Goal: Task Accomplishment & Management: Manage account settings

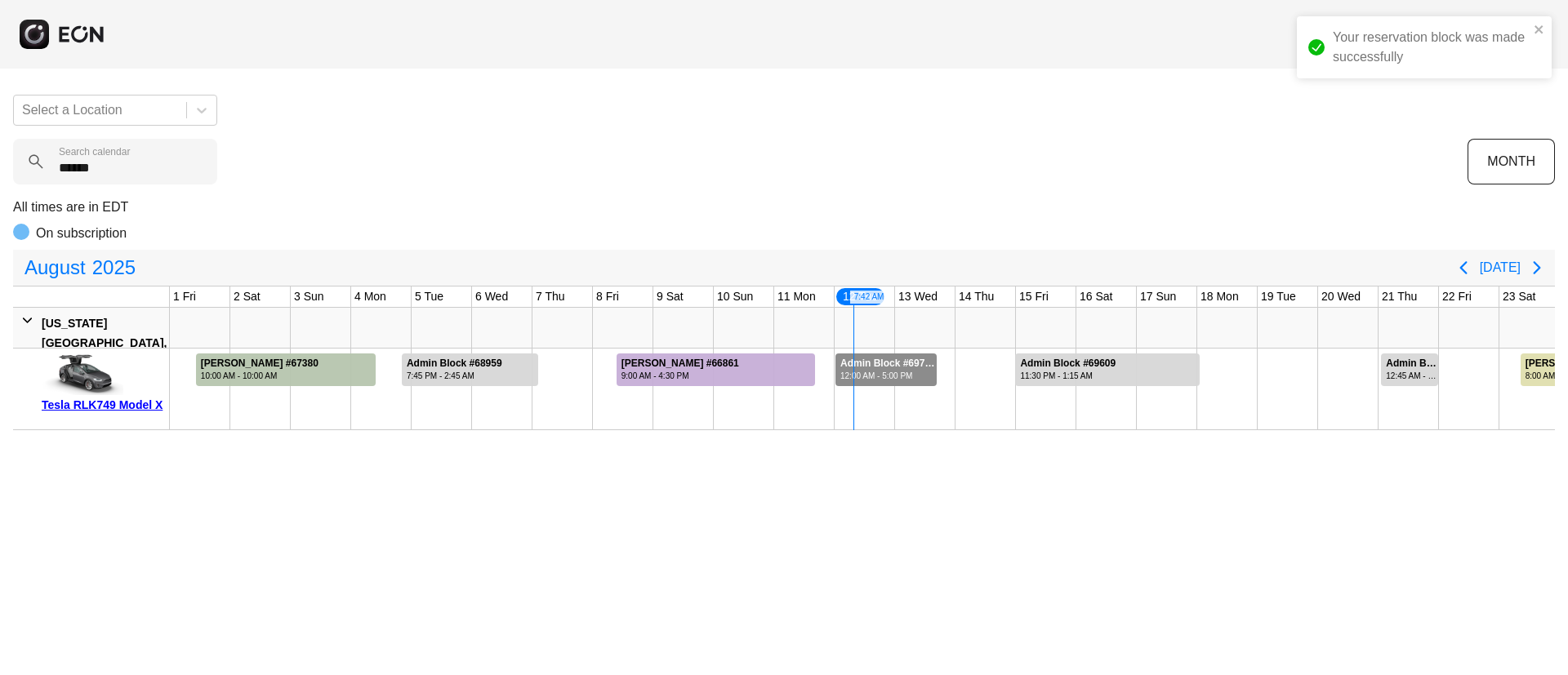
scroll to position [0, 330]
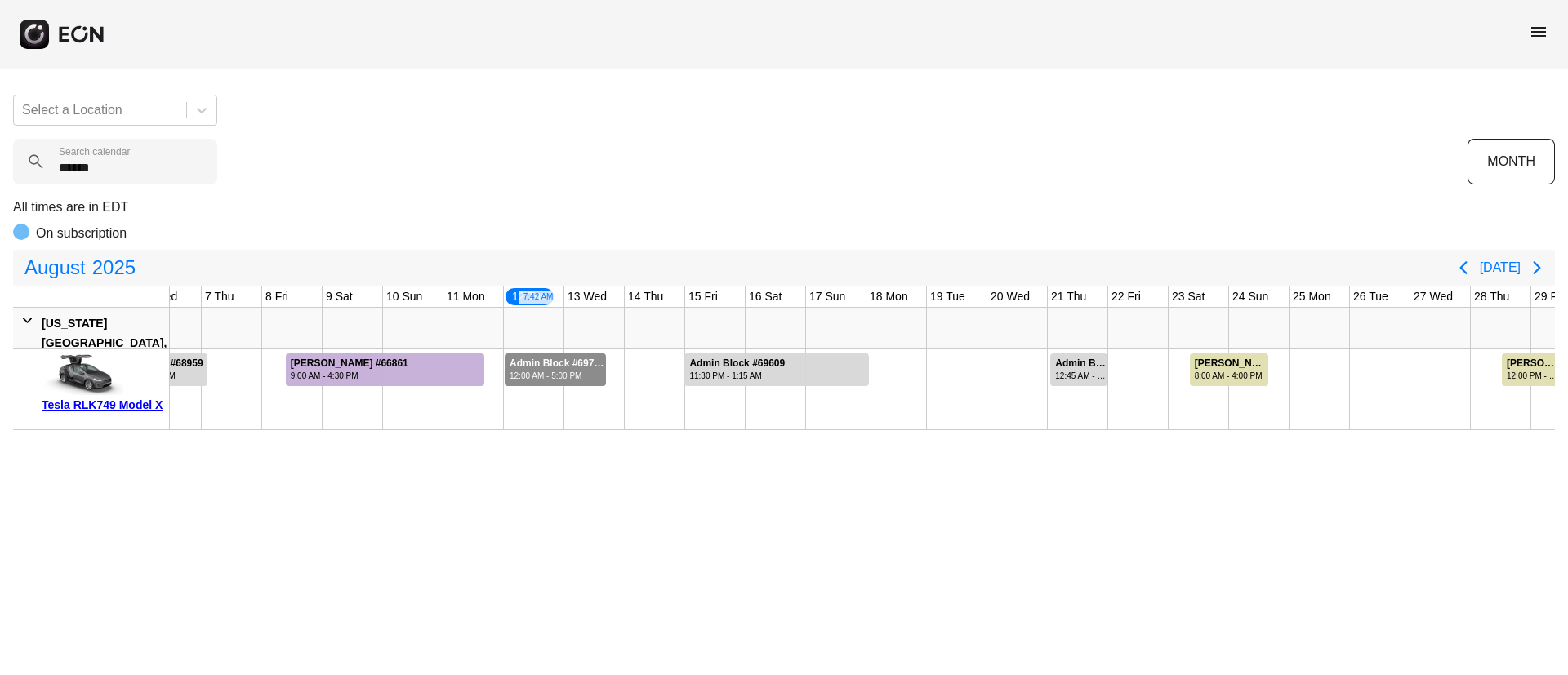
click at [1543, 35] on span "menu" at bounding box center [1538, 31] width 20 height 20
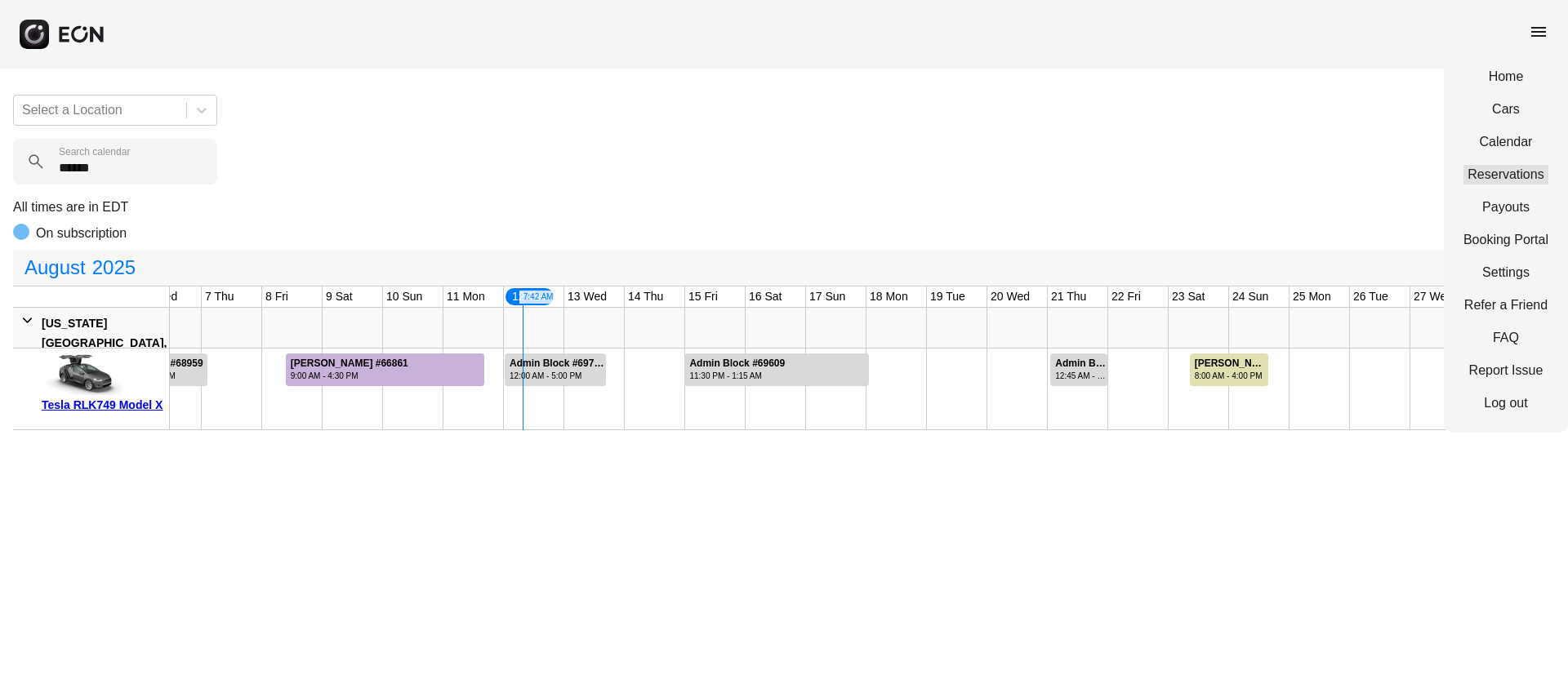
click at [1506, 170] on link "Reservations" at bounding box center [1506, 174] width 85 height 20
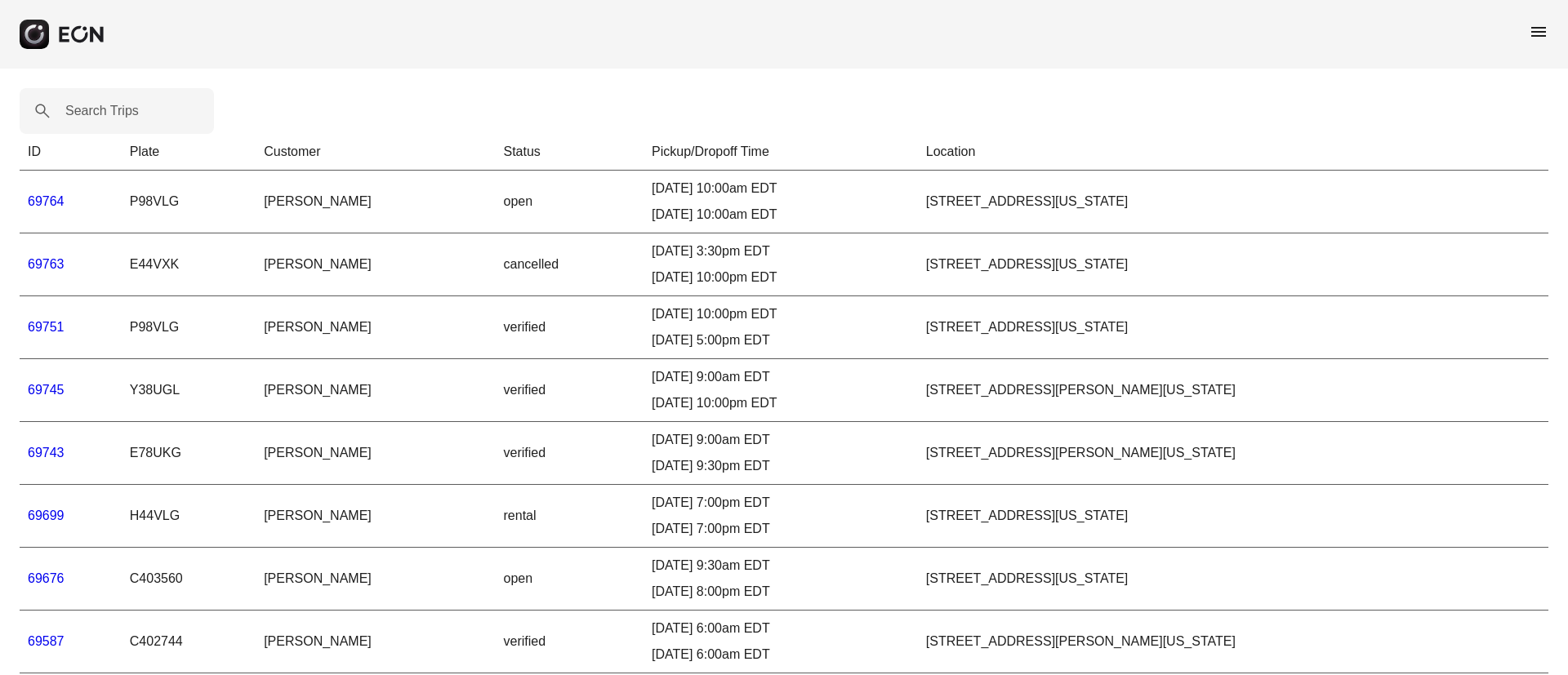
click at [108, 110] on label "Search Trips" at bounding box center [102, 110] width 74 height 20
click at [108, 110] on Trips "Search Trips" at bounding box center [116, 111] width 195 height 46
paste Trips "*****"
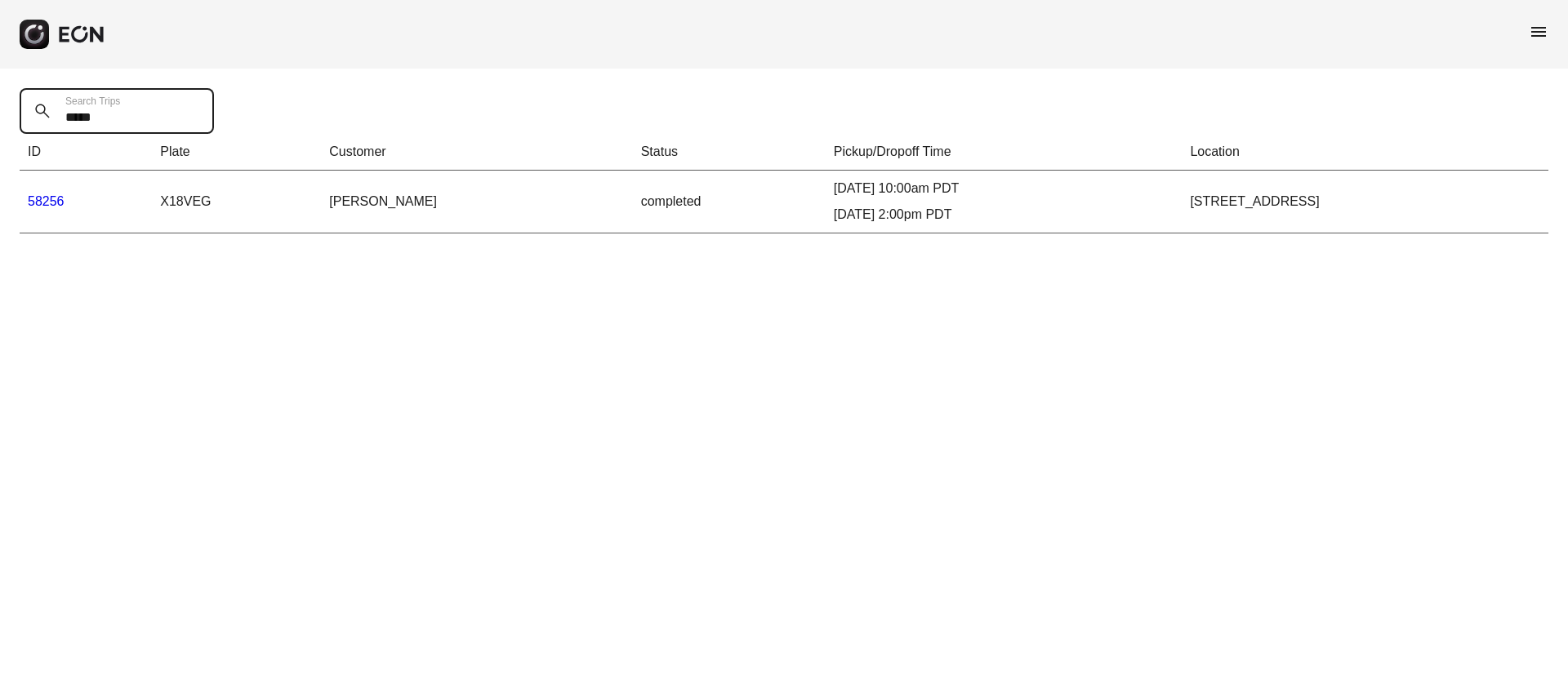
type Trips "*****"
click at [53, 203] on link "58256" at bounding box center [46, 201] width 37 height 14
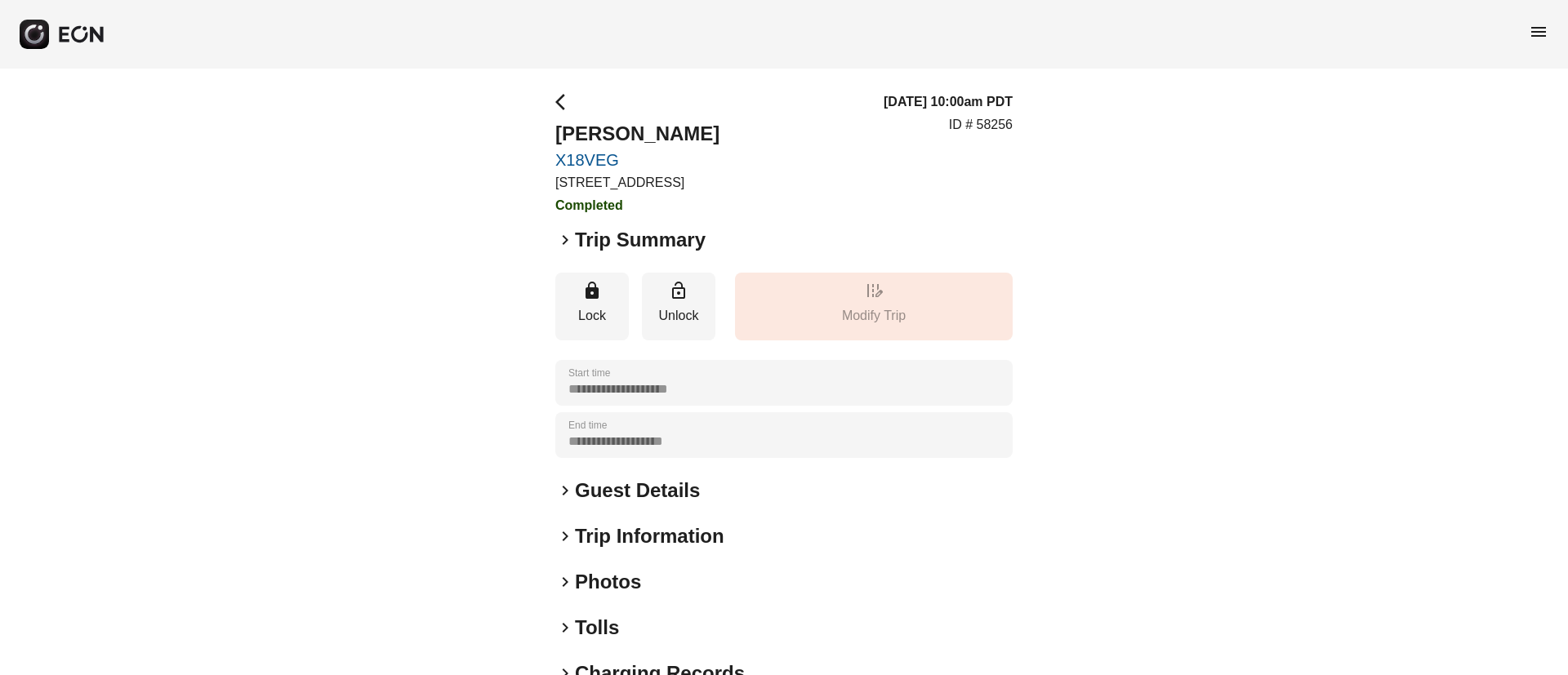
scroll to position [139, 0]
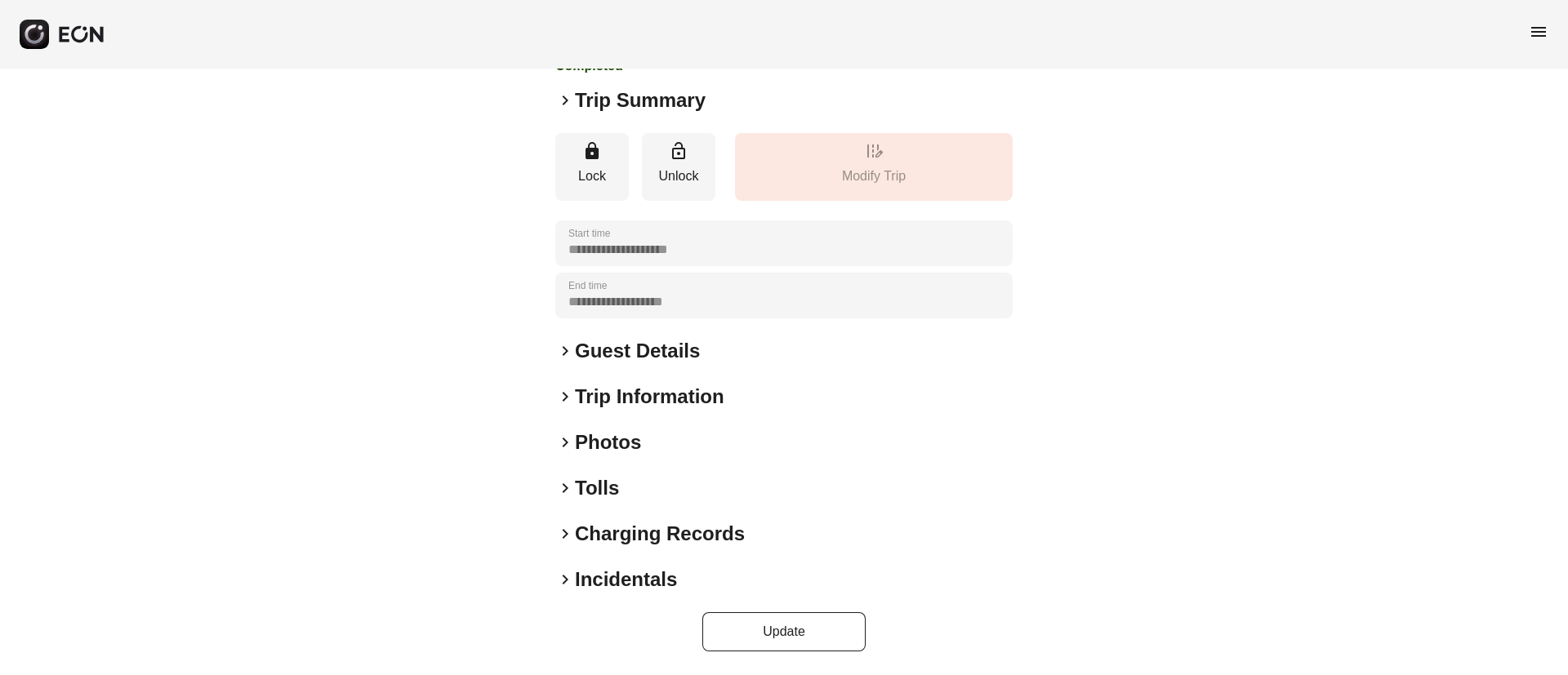
click at [738, 436] on div "keyboard_arrow_right Photos" at bounding box center [784, 442] width 457 height 26
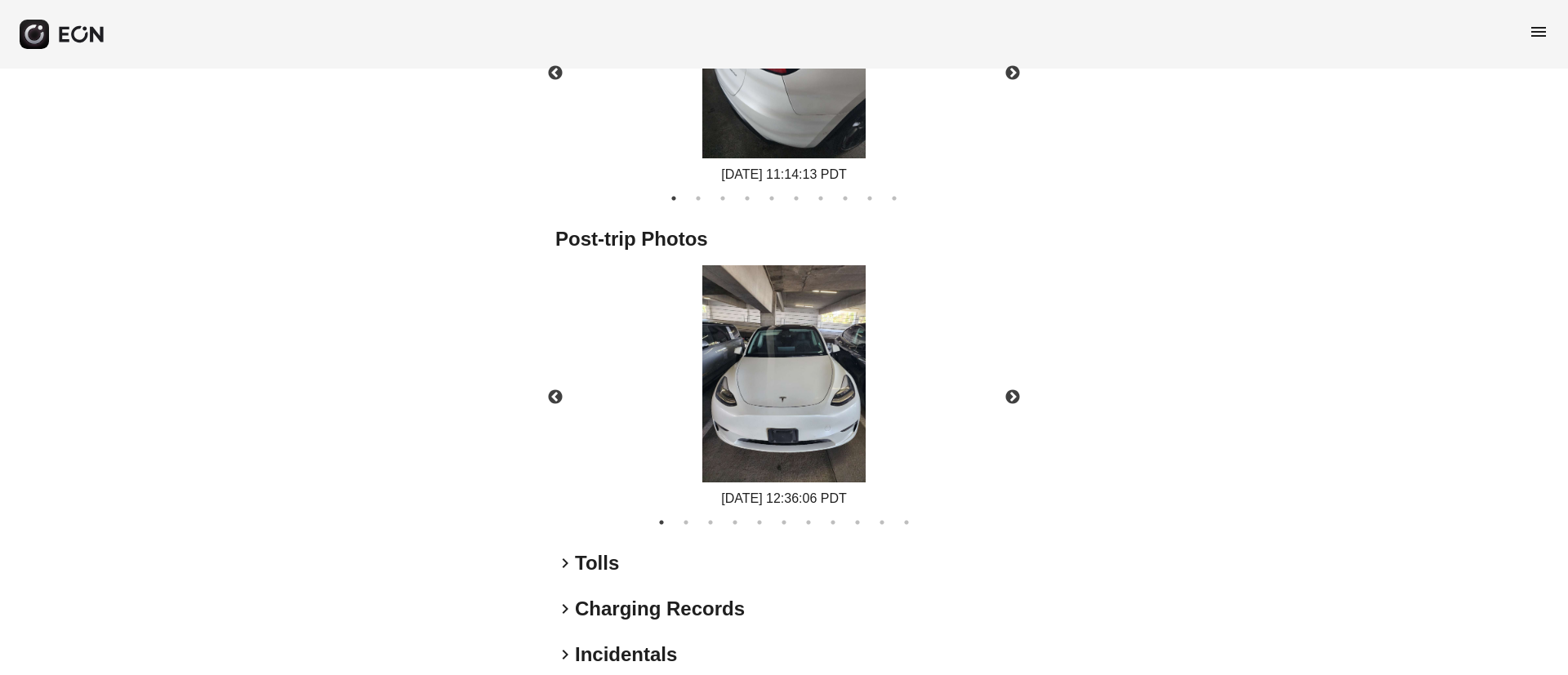
scroll to position [838, 0]
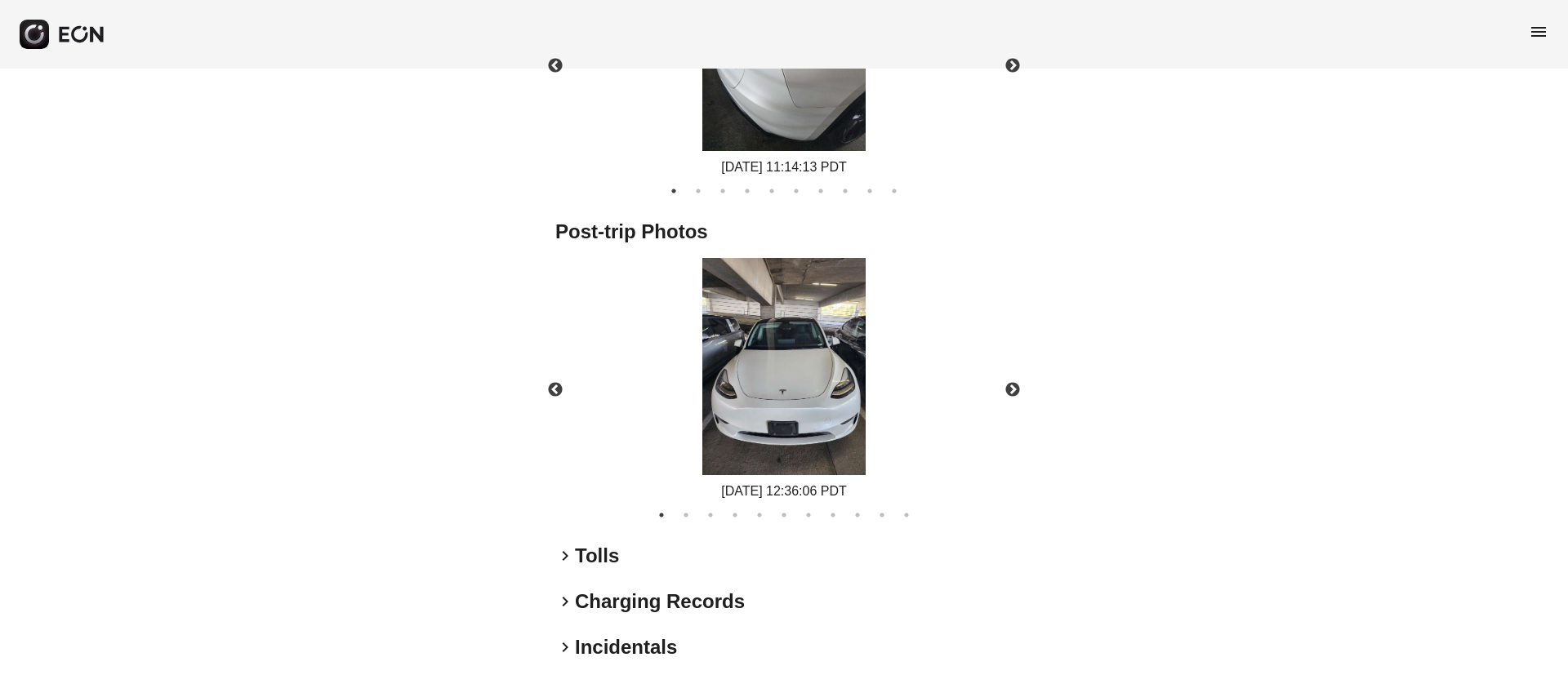
click at [850, 393] on img at bounding box center [784, 367] width 163 height 218
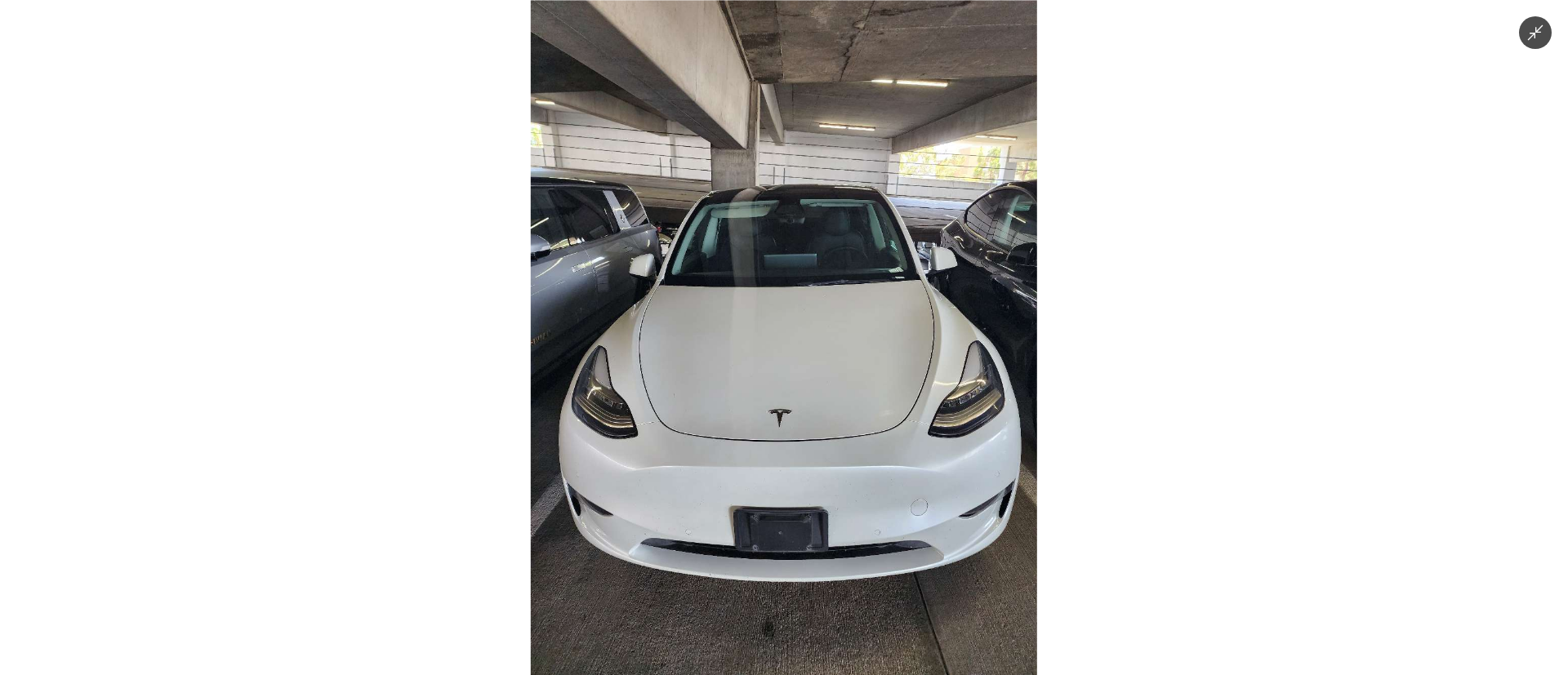
click at [850, 393] on img at bounding box center [784, 337] width 506 height 675
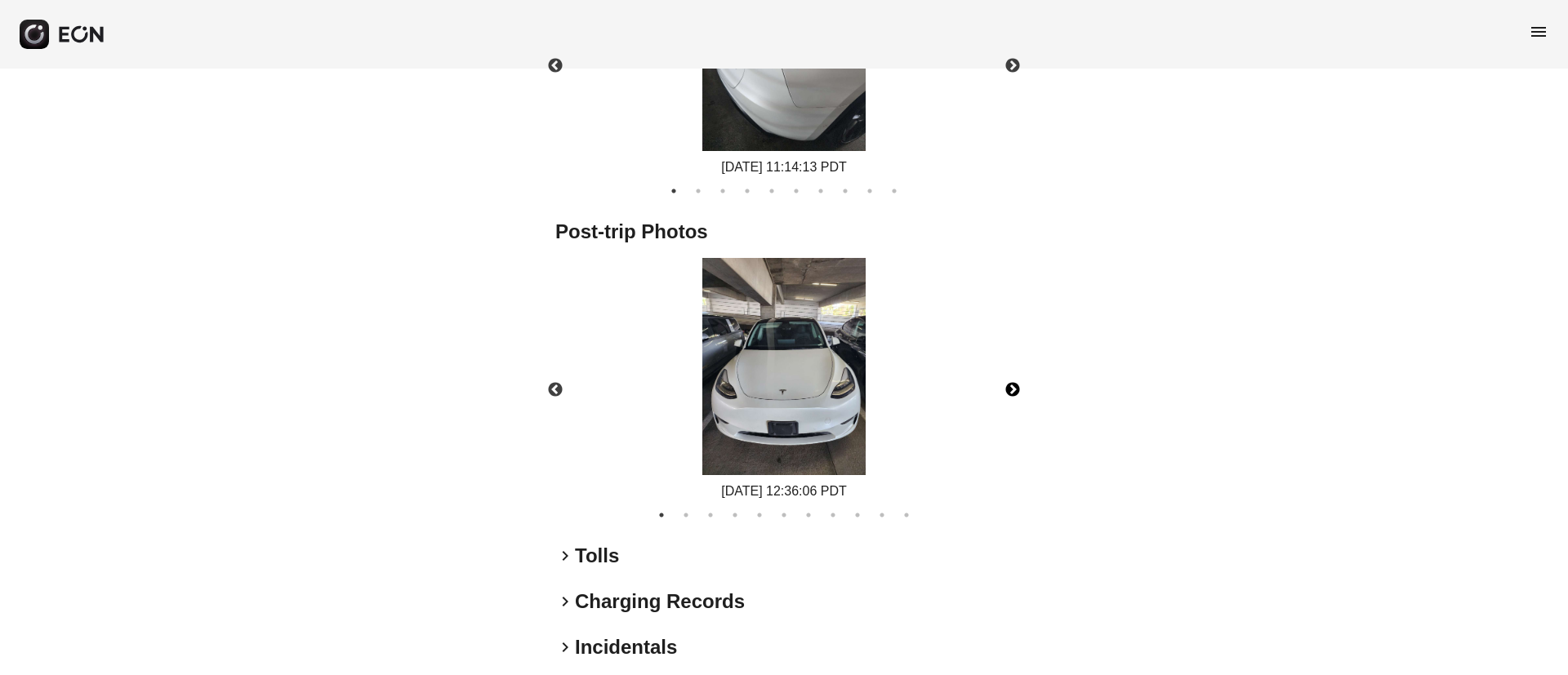
click at [1017, 392] on button "Next" at bounding box center [1012, 390] width 57 height 57
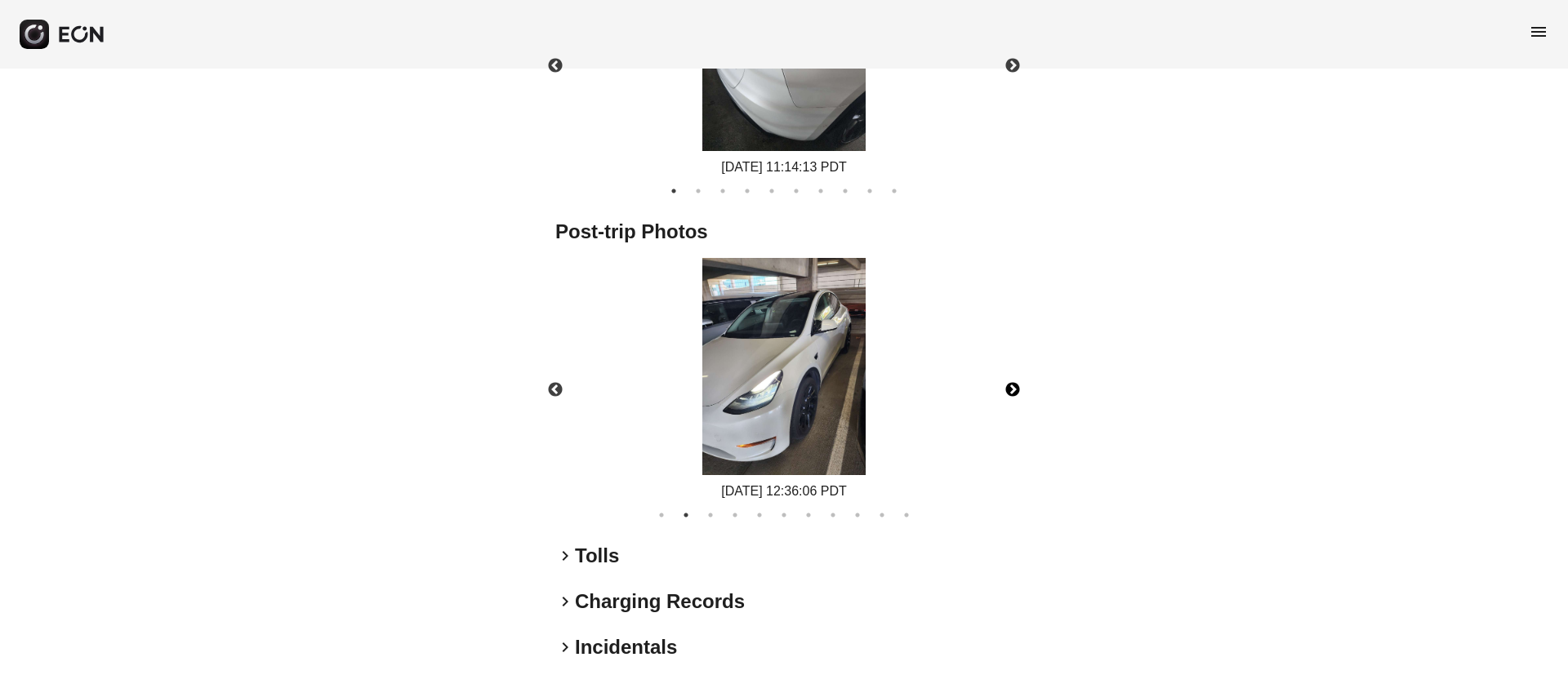
click at [1017, 392] on button "Next" at bounding box center [1012, 390] width 57 height 57
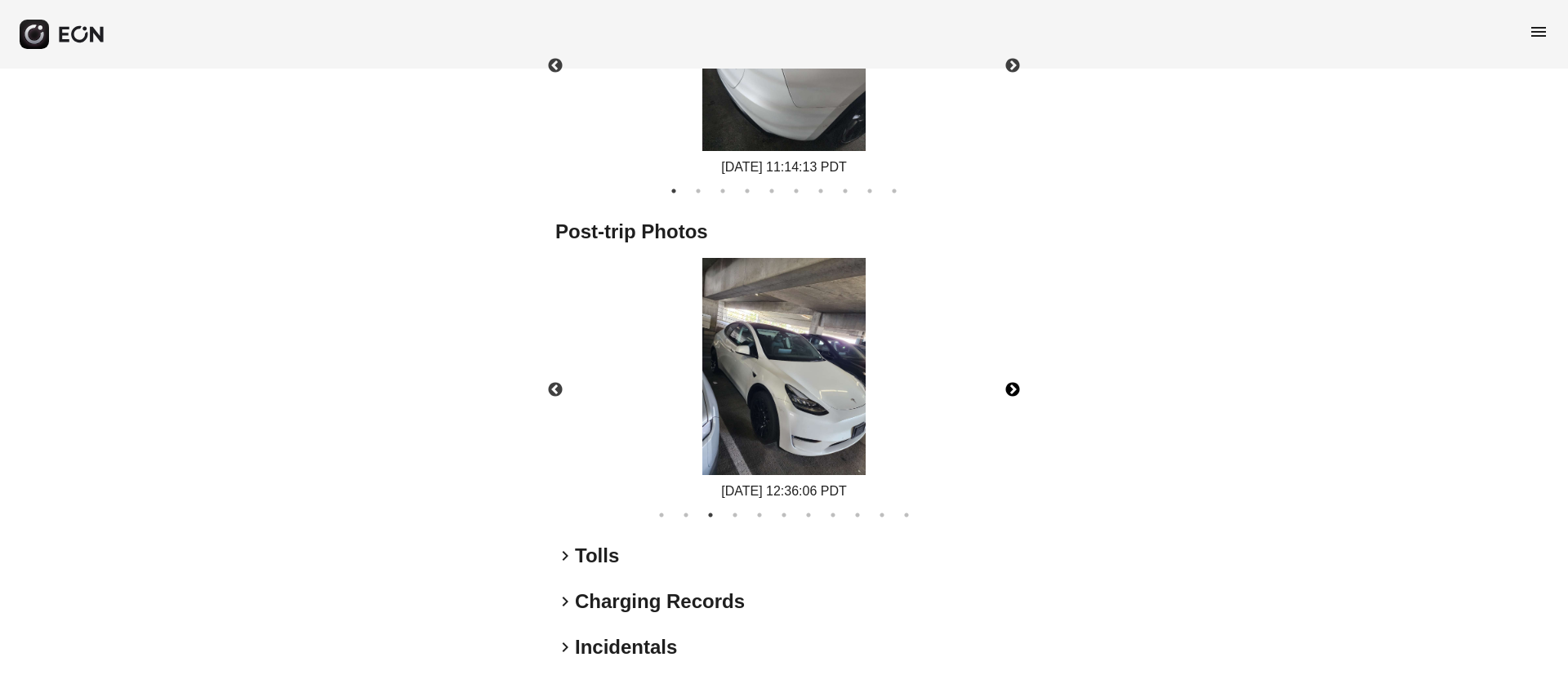
click at [1017, 392] on button "Next" at bounding box center [1012, 390] width 57 height 57
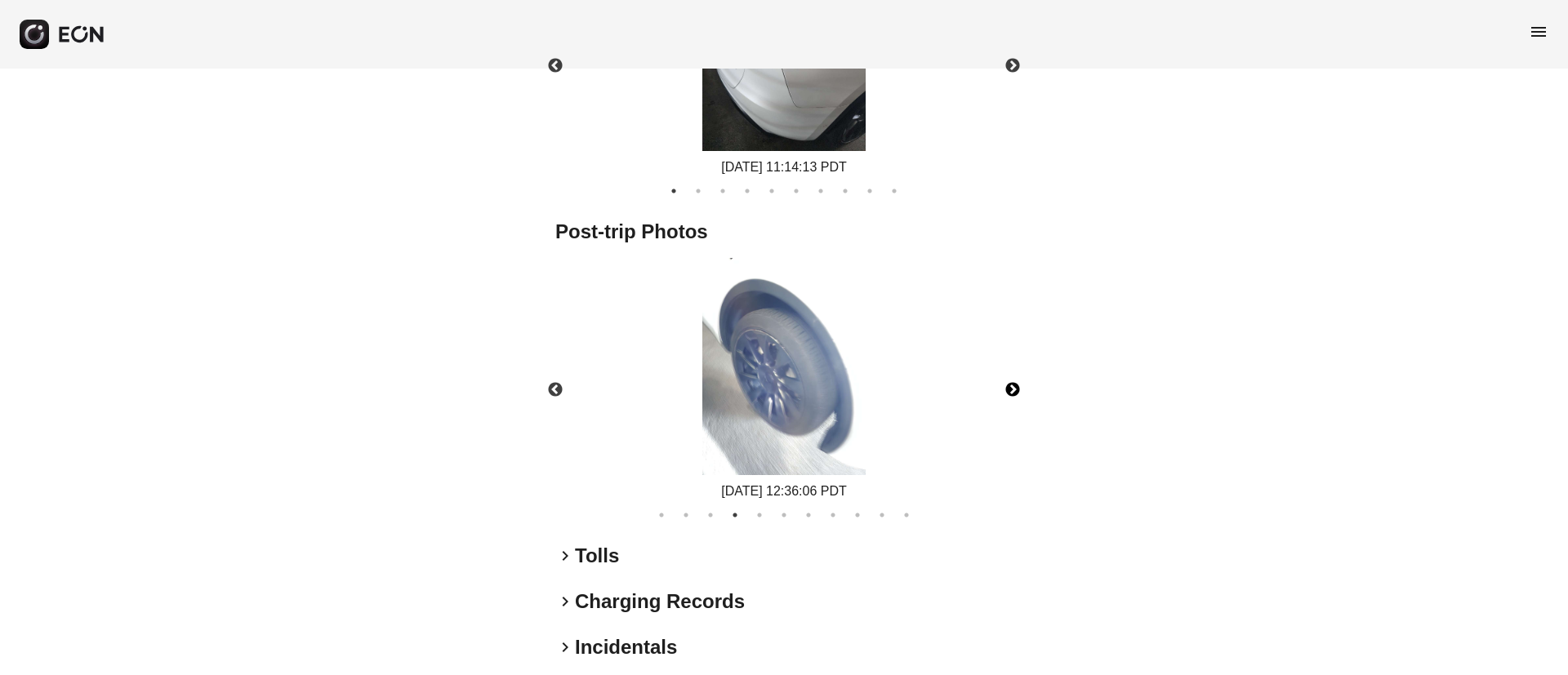
click at [1017, 392] on button "Next" at bounding box center [1012, 390] width 57 height 57
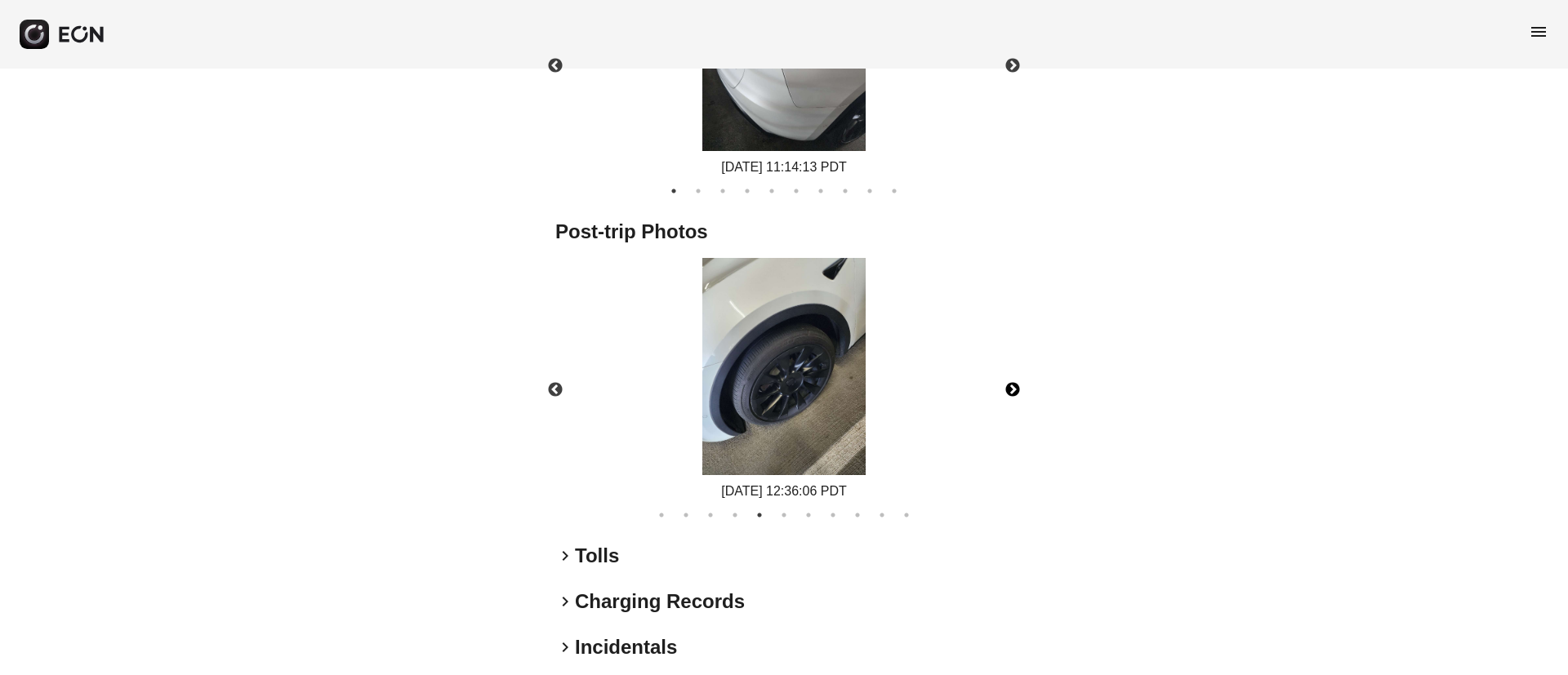
click at [1017, 392] on button "Next" at bounding box center [1012, 390] width 57 height 57
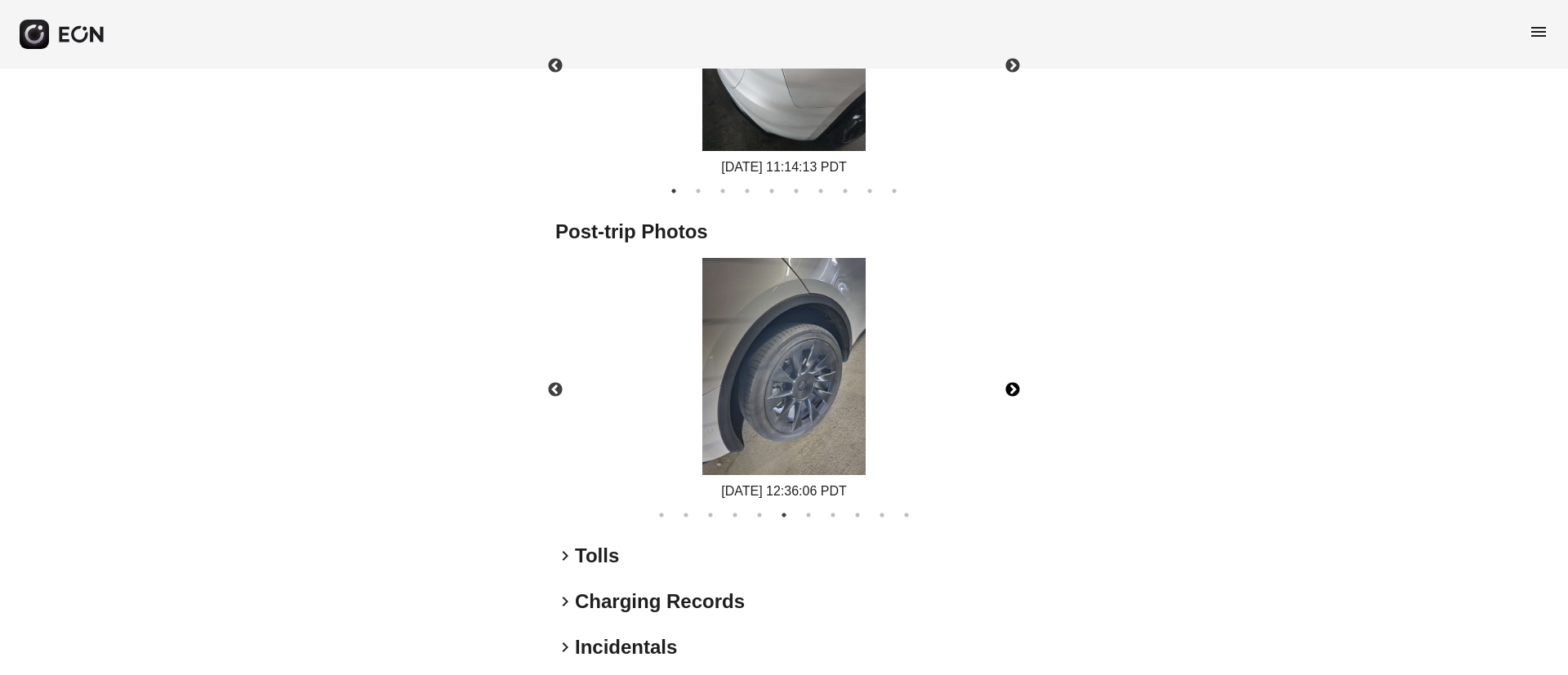
click at [1017, 392] on button "Next" at bounding box center [1012, 390] width 57 height 57
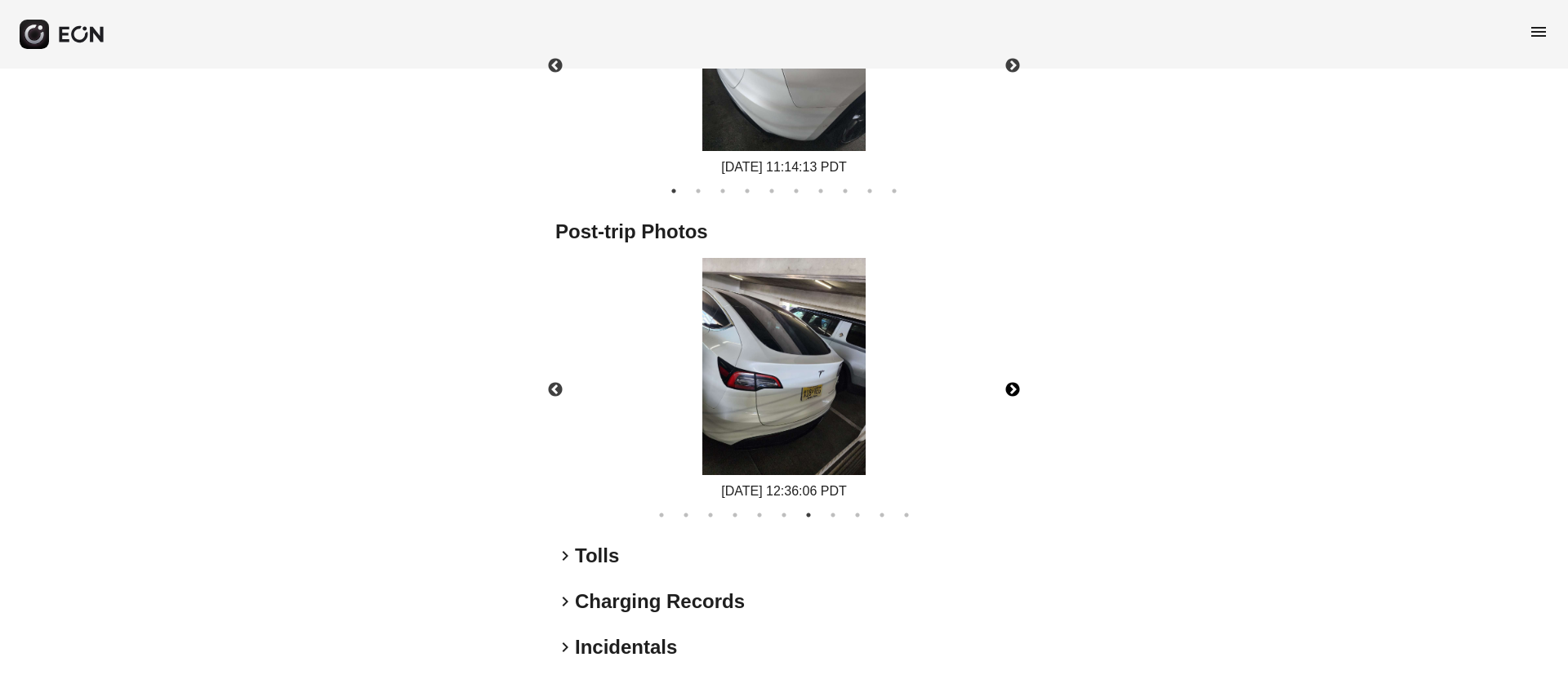
click at [1017, 392] on button "Next" at bounding box center [1012, 390] width 57 height 57
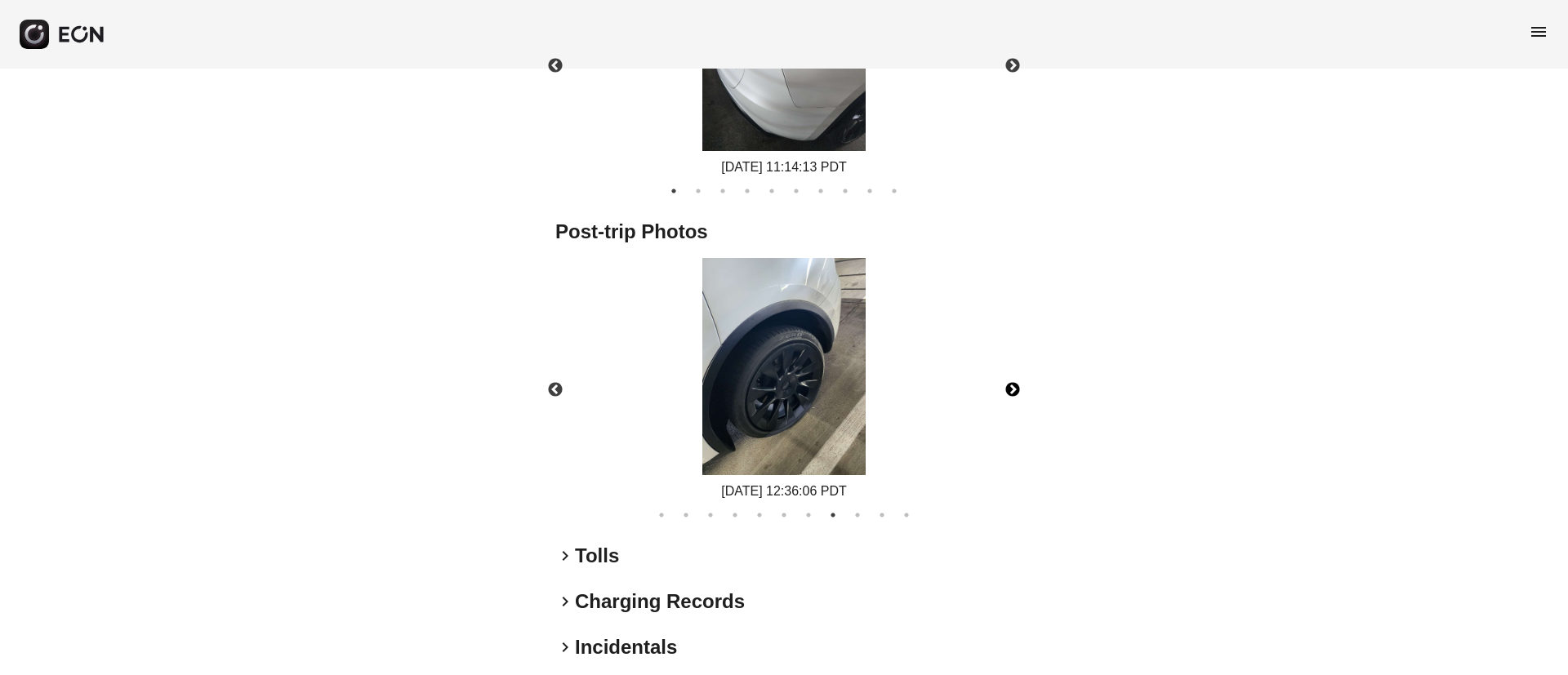
click at [1017, 392] on button "Next" at bounding box center [1012, 390] width 57 height 57
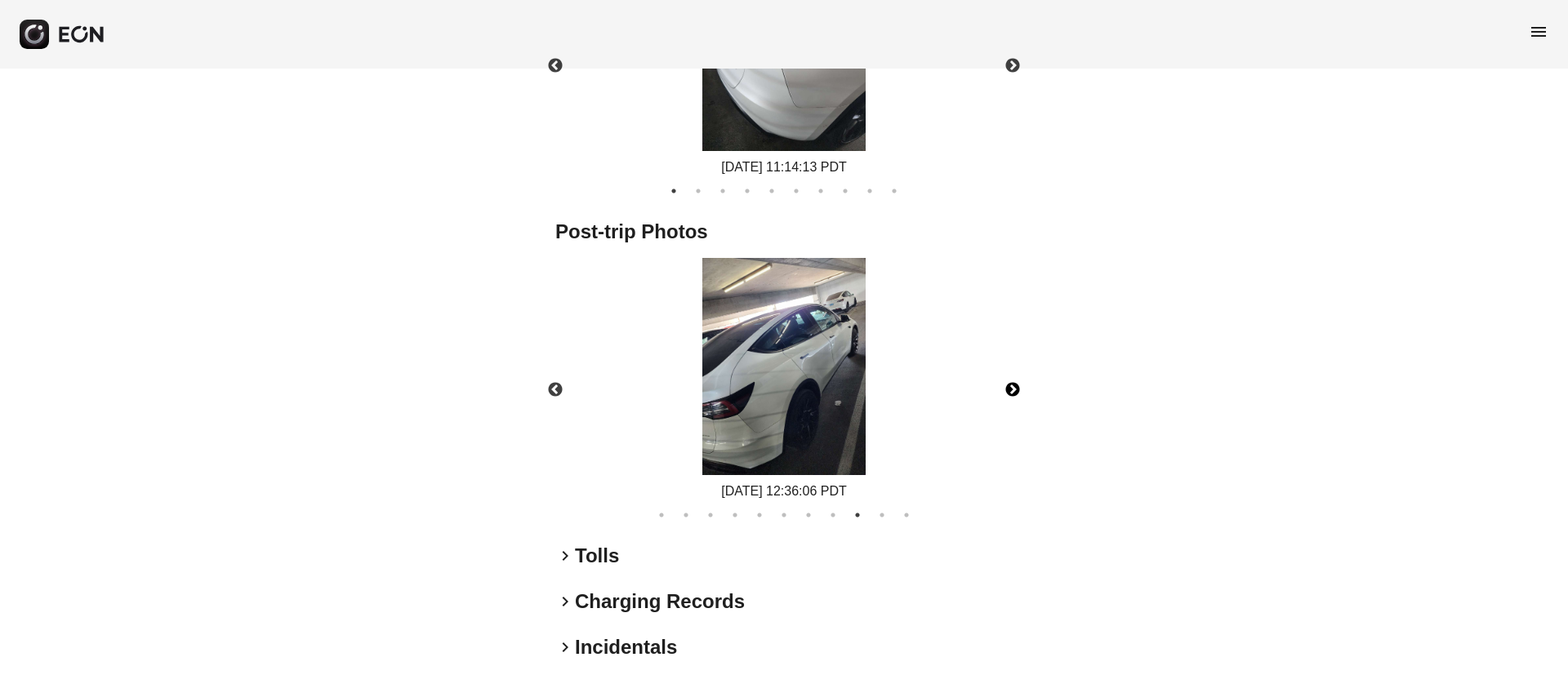
click at [1017, 392] on button "Next" at bounding box center [1012, 390] width 57 height 57
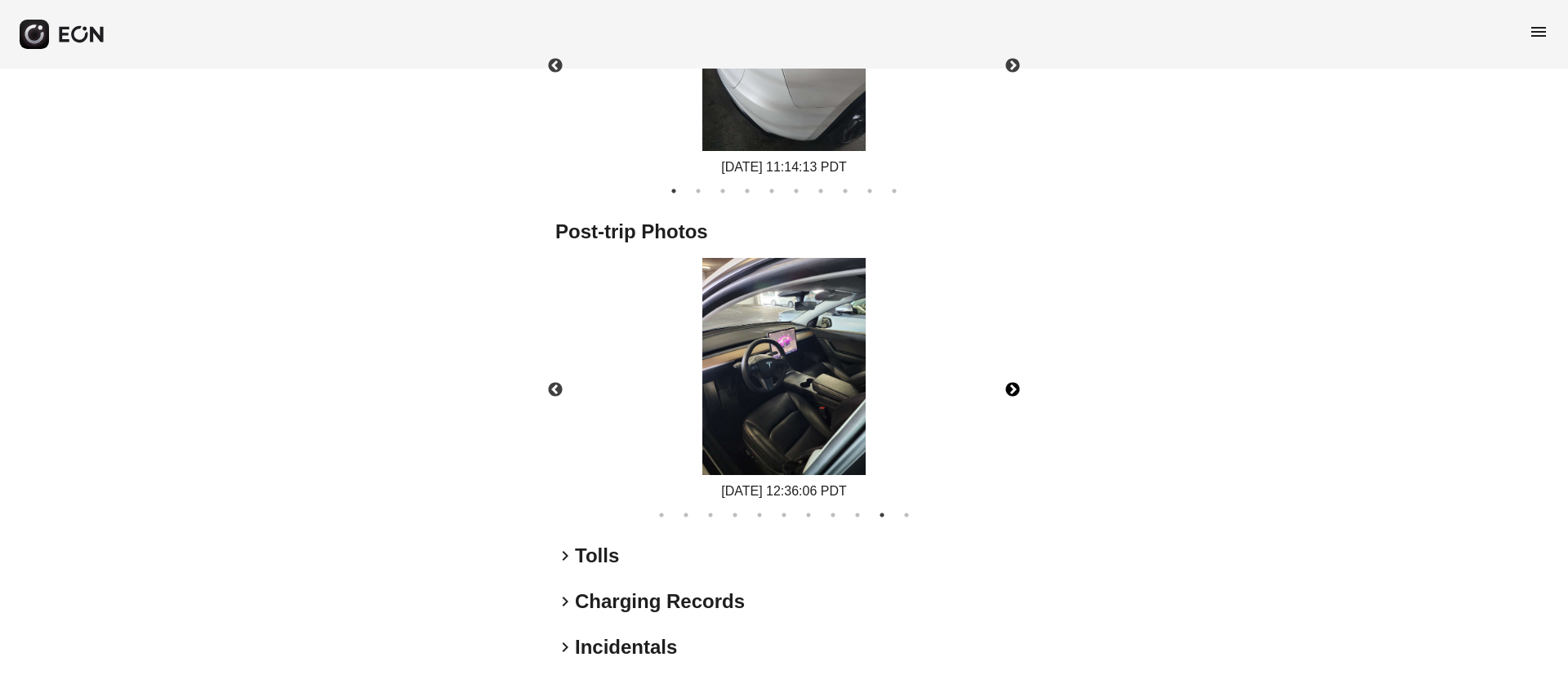
click at [1017, 392] on button "Next" at bounding box center [1012, 390] width 57 height 57
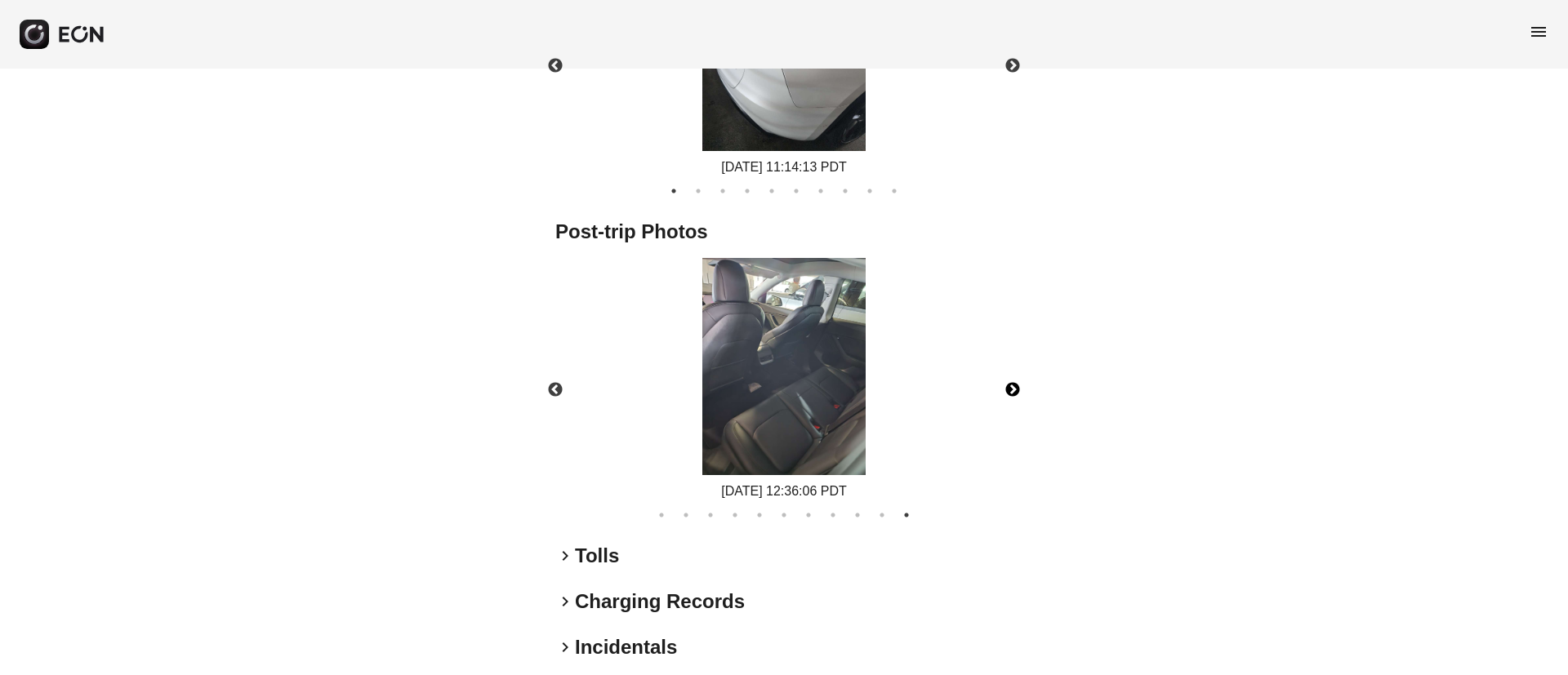
click at [1017, 392] on button "Next" at bounding box center [1012, 390] width 57 height 57
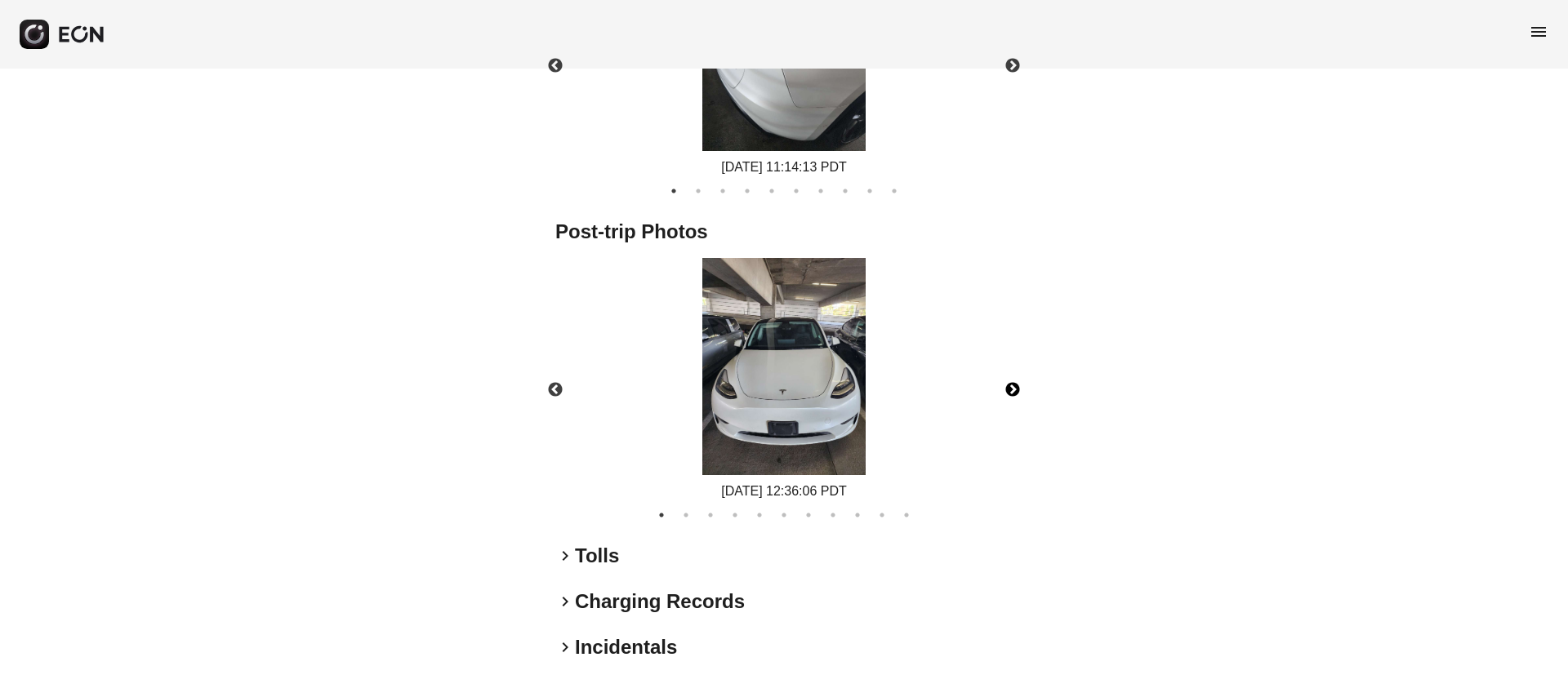
click at [1017, 392] on button "Next" at bounding box center [1012, 390] width 57 height 57
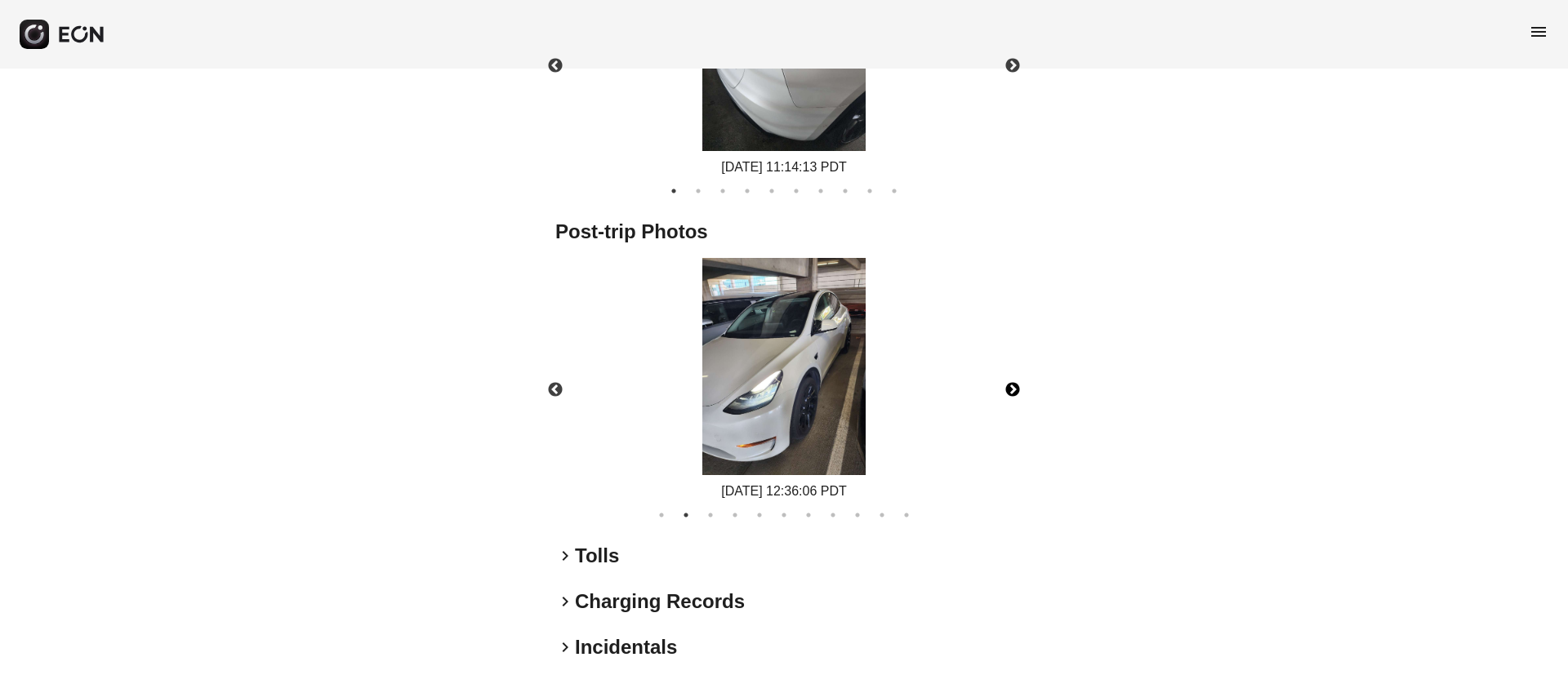
click at [804, 349] on img at bounding box center [784, 367] width 163 height 218
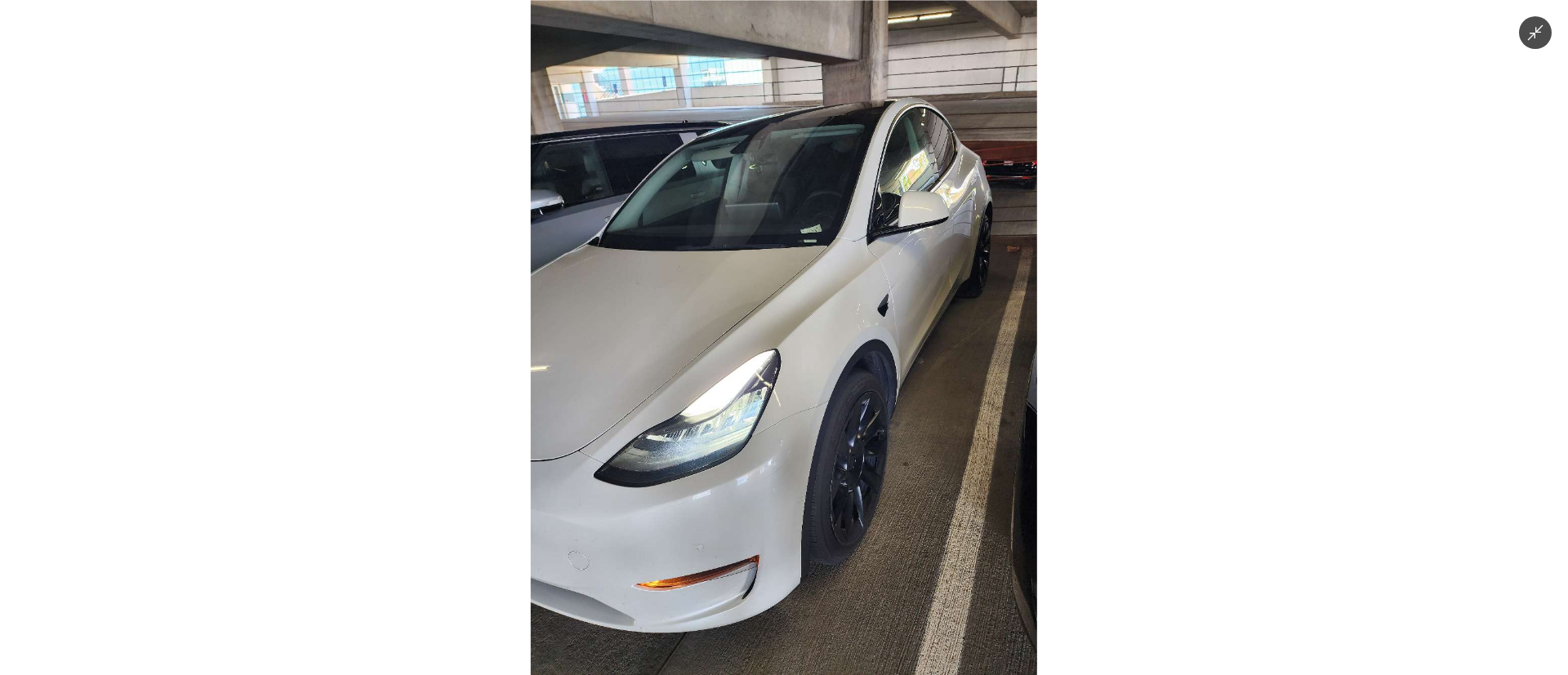
click at [904, 242] on img at bounding box center [784, 337] width 506 height 675
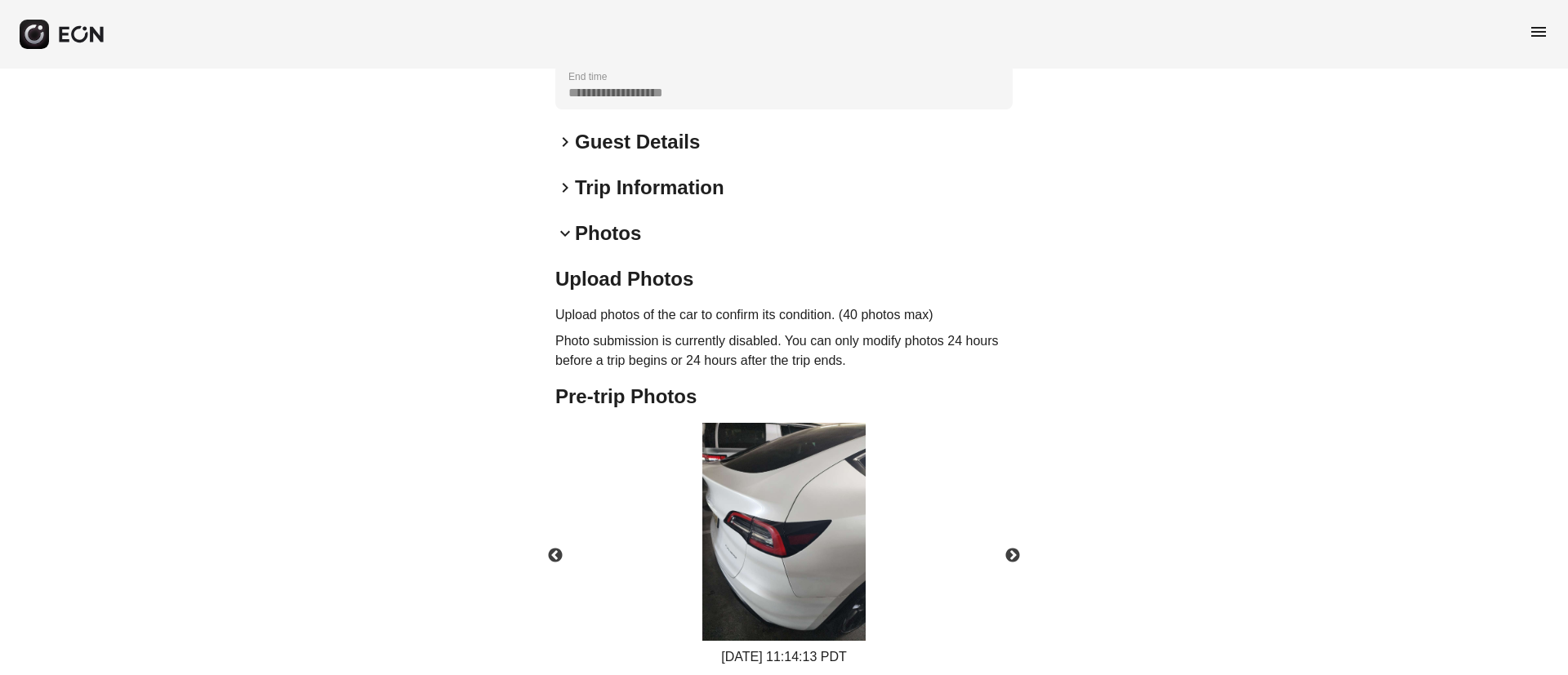
scroll to position [906, 0]
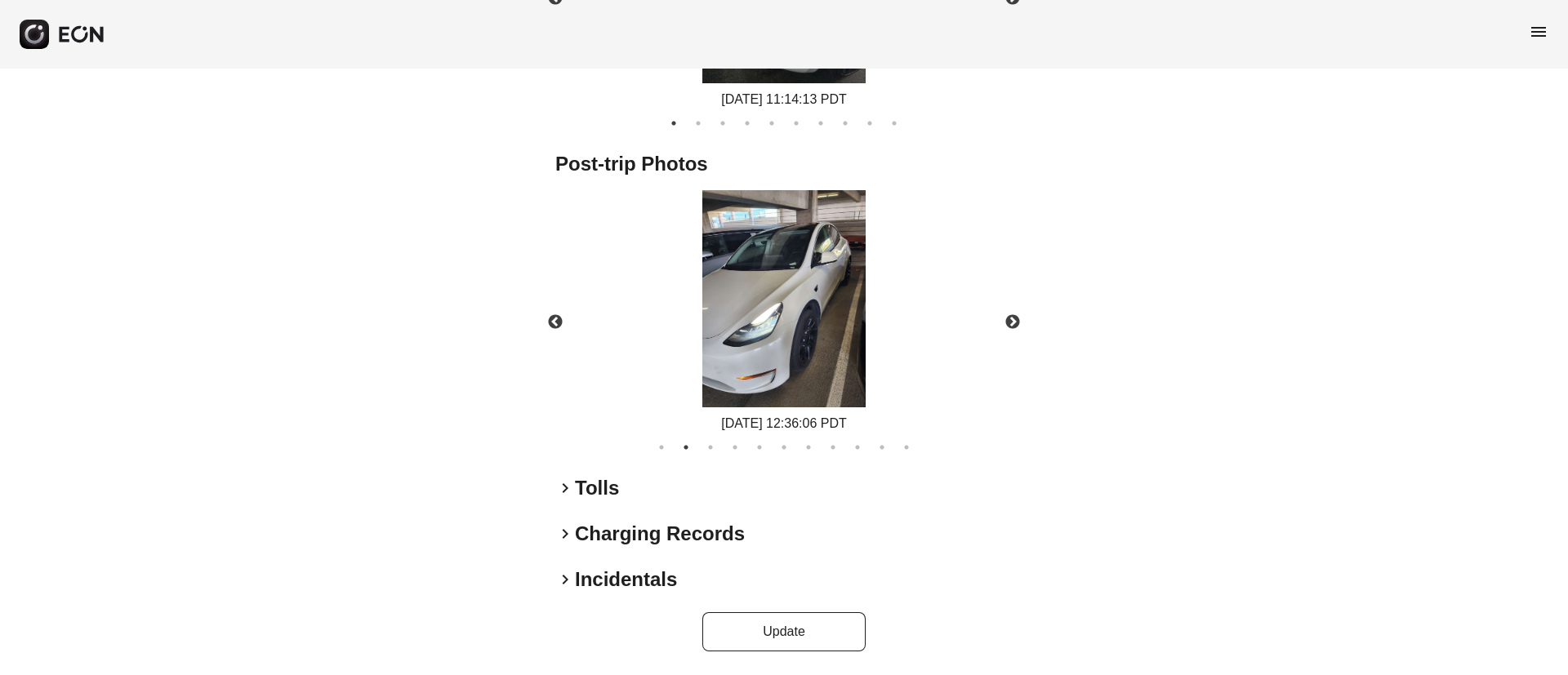
click at [1538, 27] on span "menu" at bounding box center [1538, 31] width 20 height 20
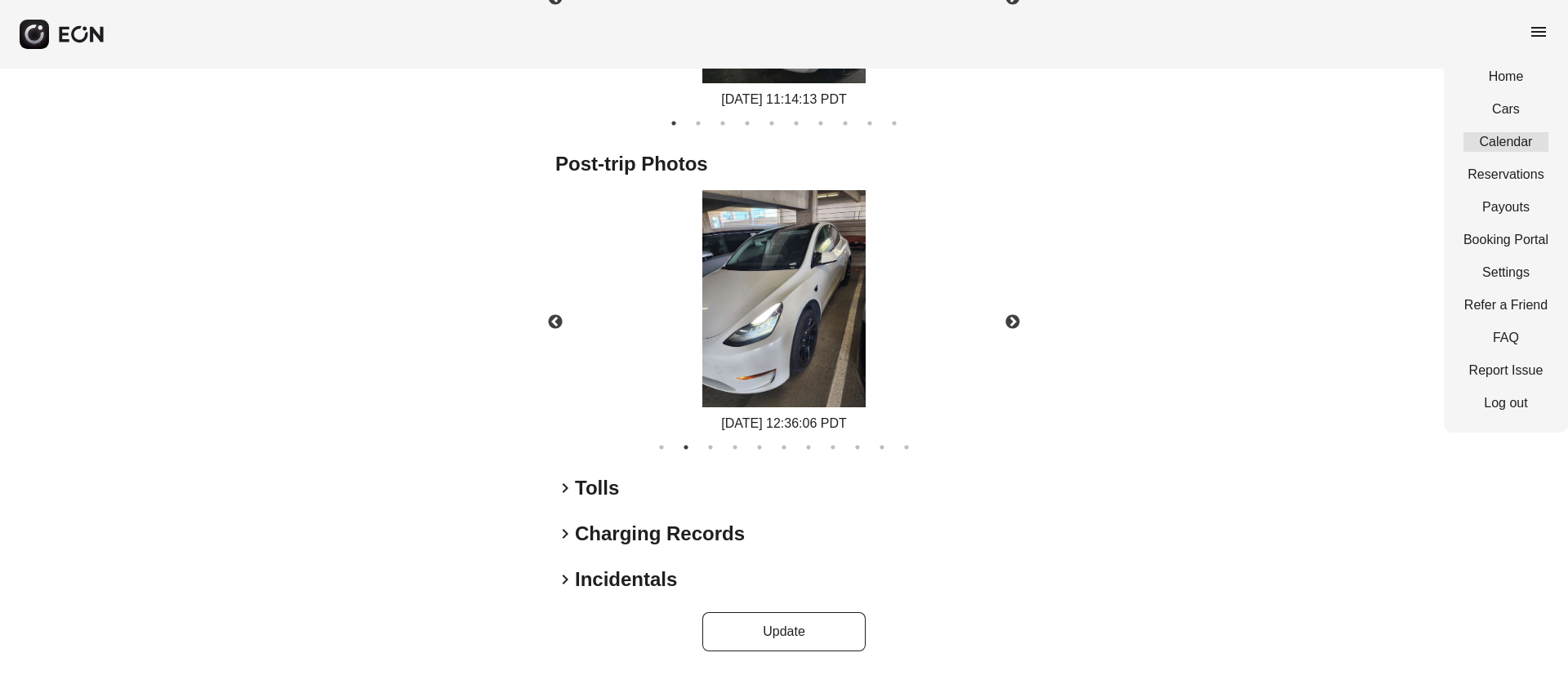
click at [1491, 140] on link "Calendar" at bounding box center [1506, 142] width 85 height 20
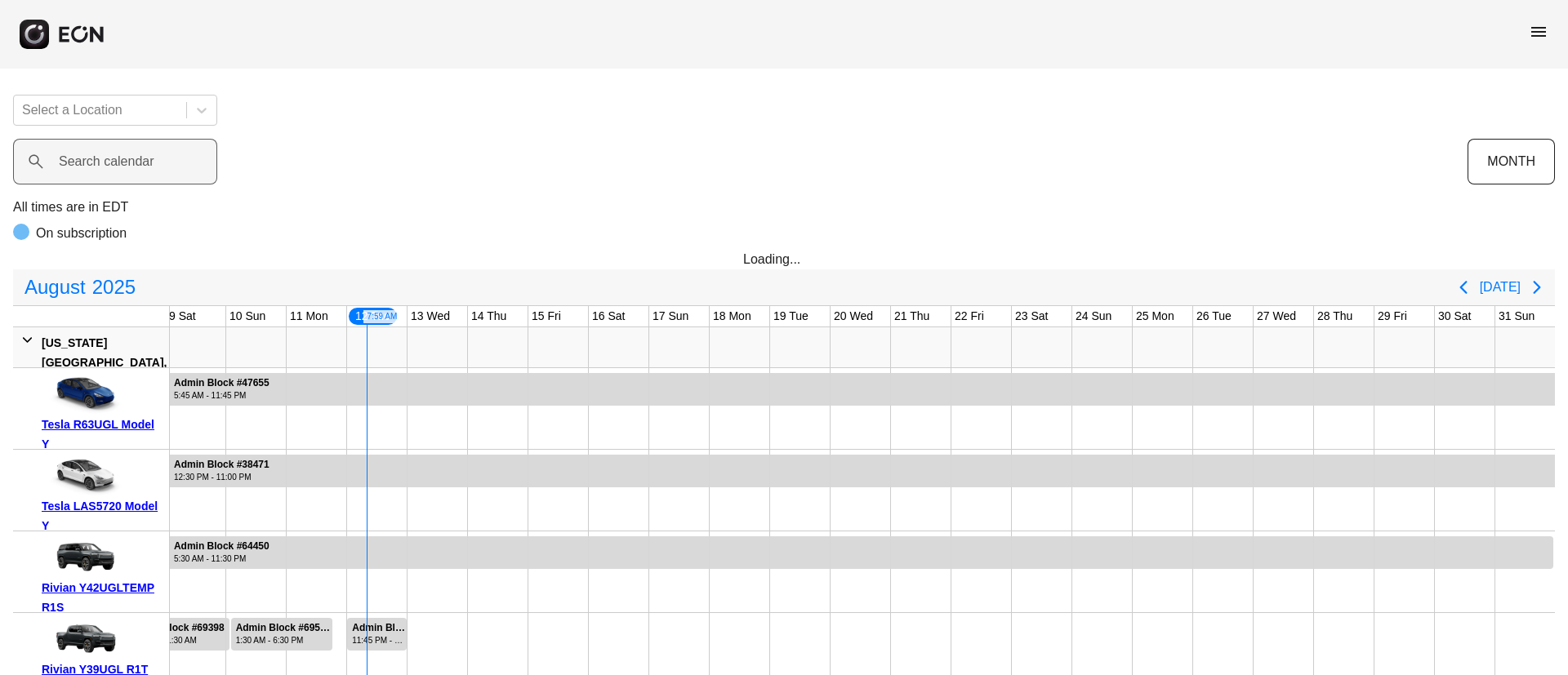
click at [89, 170] on label "Search calendar" at bounding box center [106, 161] width 95 height 20
click at [89, 170] on calendar "Search calendar" at bounding box center [115, 161] width 204 height 46
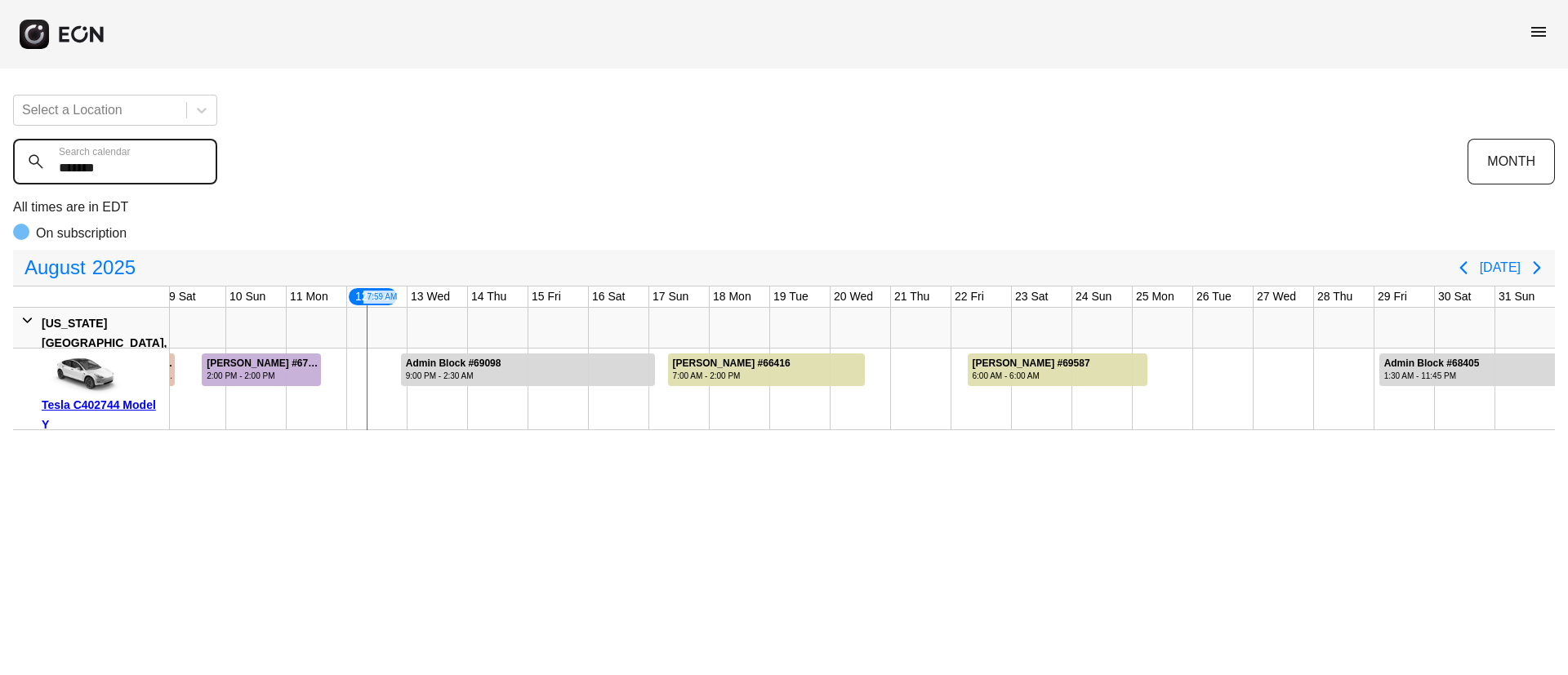
type calendar "*******"
click at [298, 368] on div "[PERSON_NAME] #67922" at bounding box center [262, 363] width 113 height 12
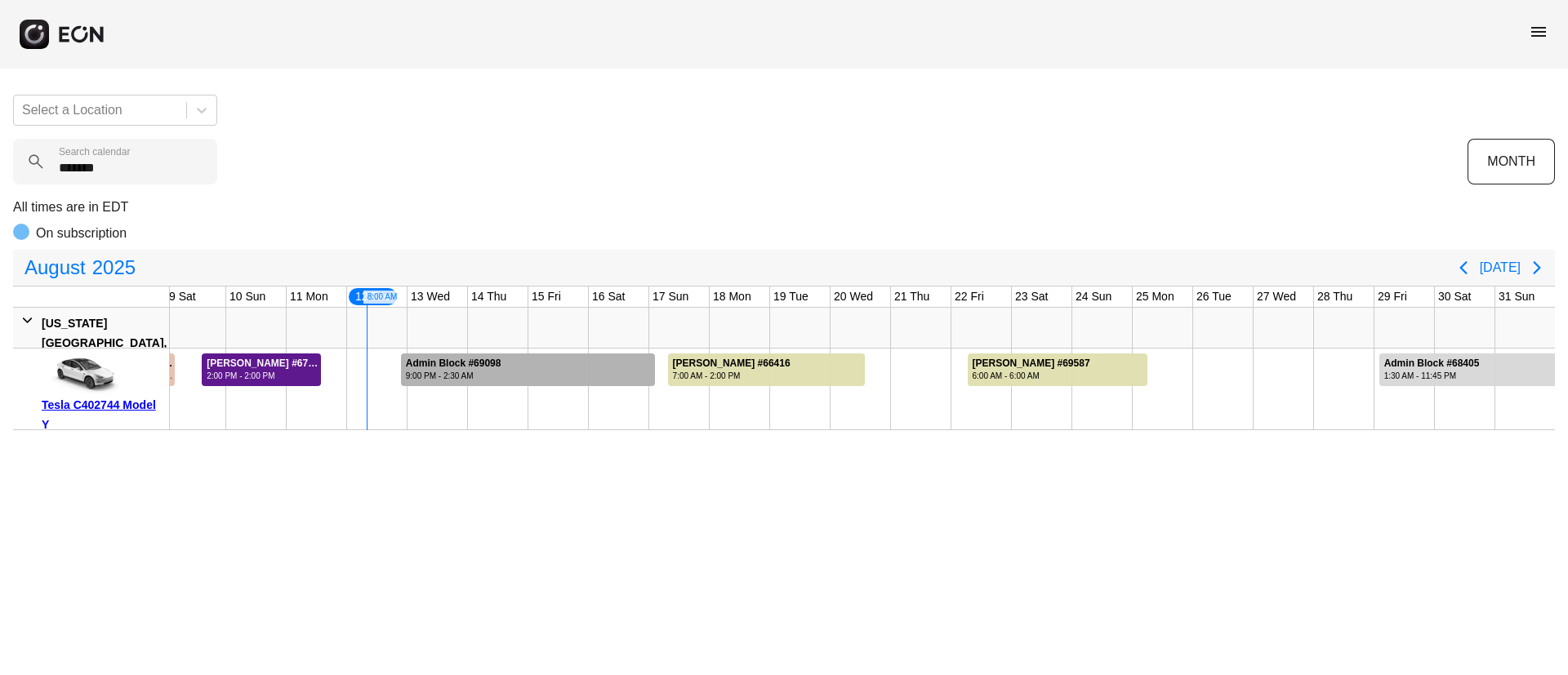
click at [477, 360] on div "Admin Block #69098" at bounding box center [454, 363] width 95 height 12
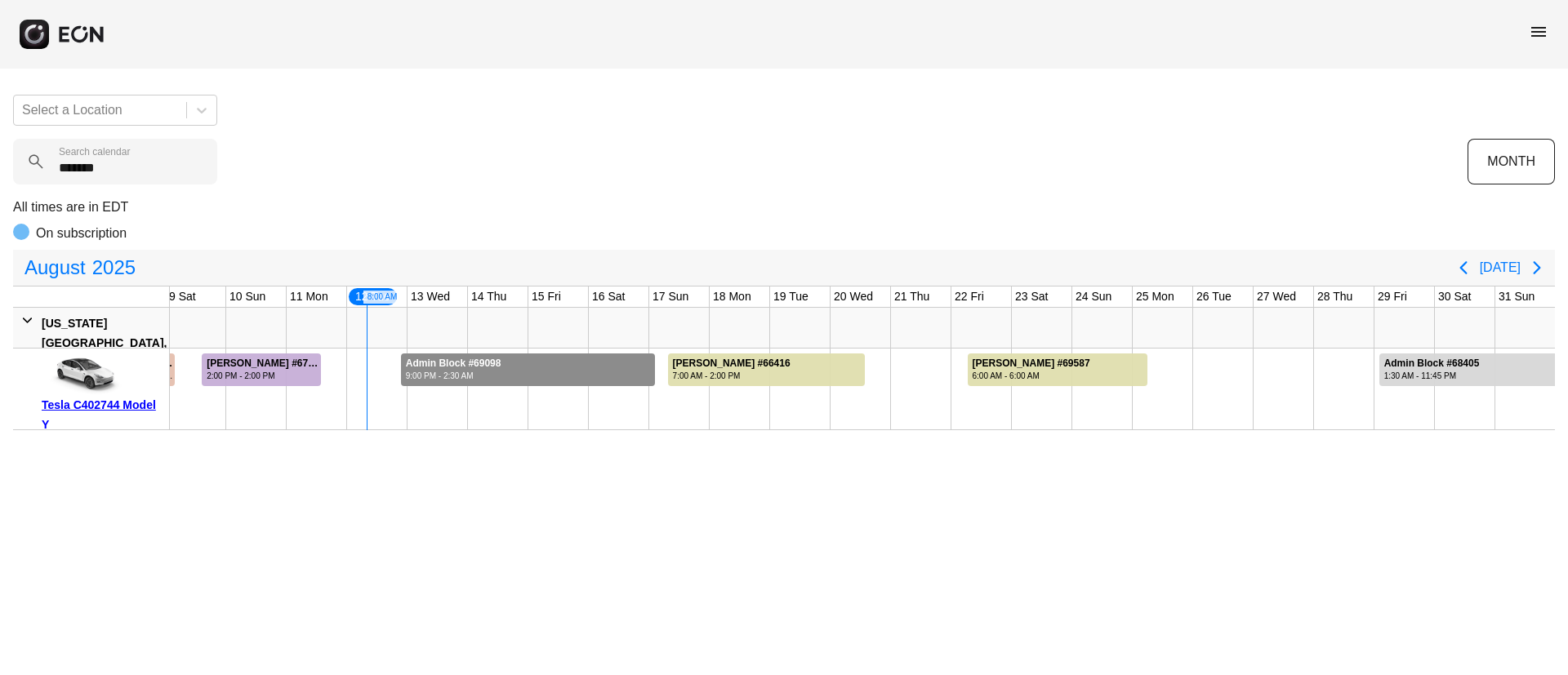
click at [477, 360] on div "Admin Block #69098" at bounding box center [454, 363] width 95 height 12
drag, startPoint x: 331, startPoint y: 368, endPoint x: 370, endPoint y: 368, distance: 39.0
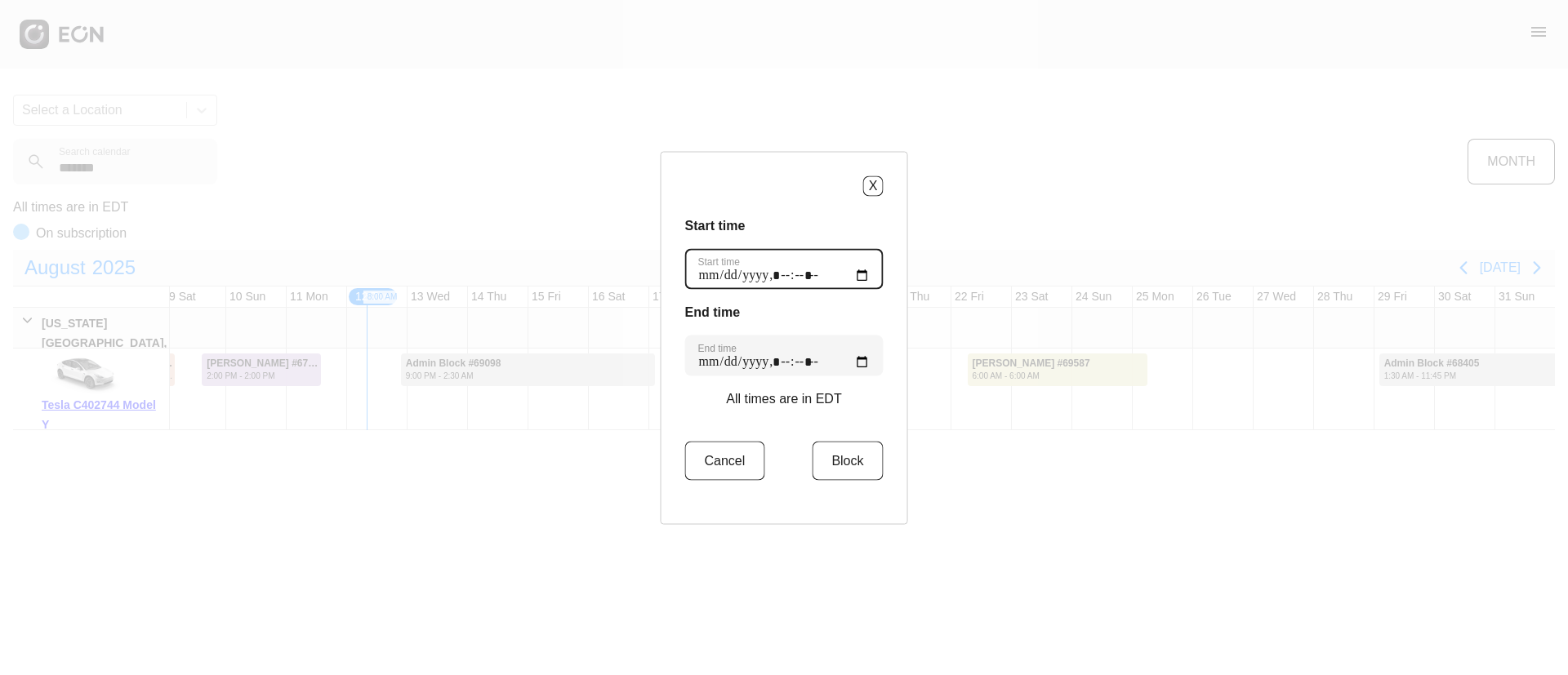
click at [850, 272] on time "Start time" at bounding box center [785, 268] width 199 height 41
type time "**********"
click at [827, 229] on h3 "Start time" at bounding box center [785, 225] width 199 height 20
click at [849, 357] on time "End time" at bounding box center [785, 355] width 199 height 41
type time "**********"
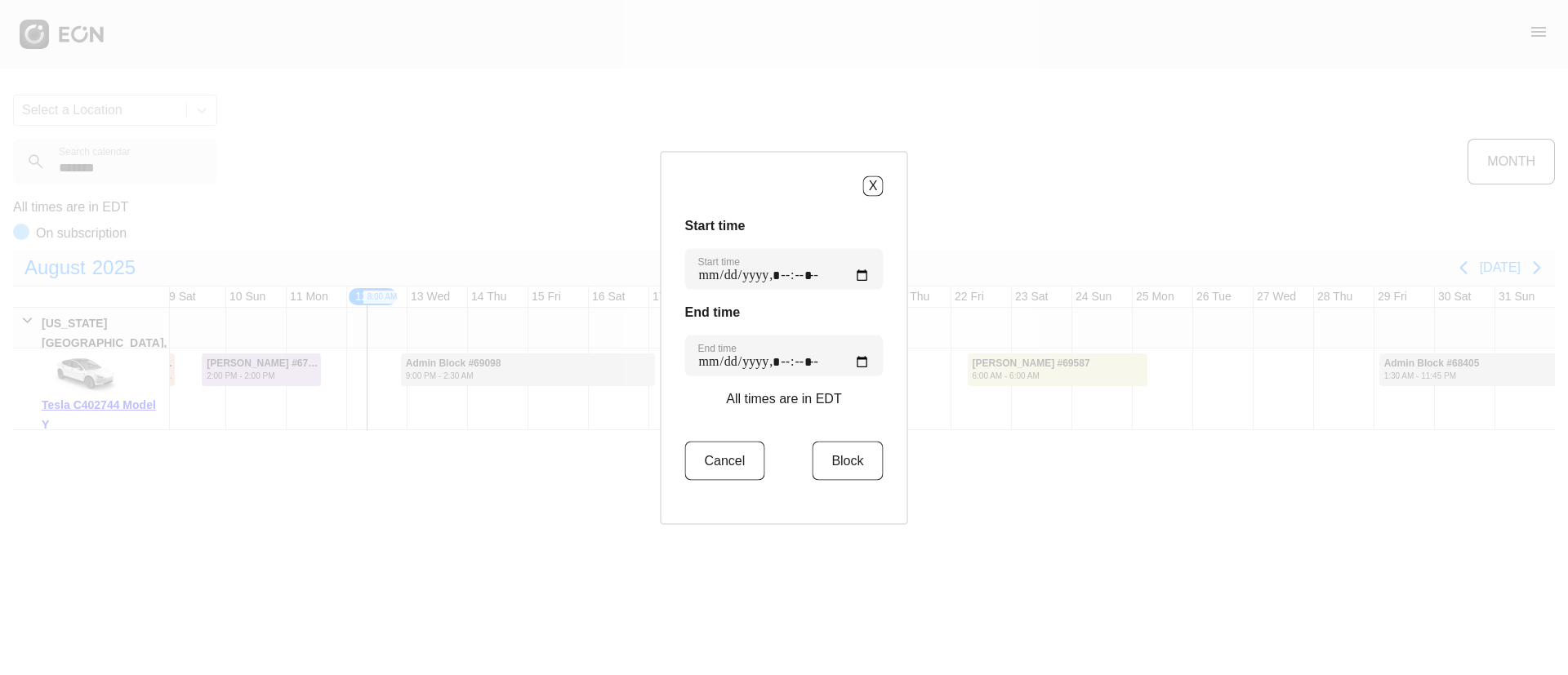
click at [815, 329] on div "End time End time" at bounding box center [785, 339] width 199 height 74
click at [822, 464] on button "Block" at bounding box center [848, 460] width 71 height 39
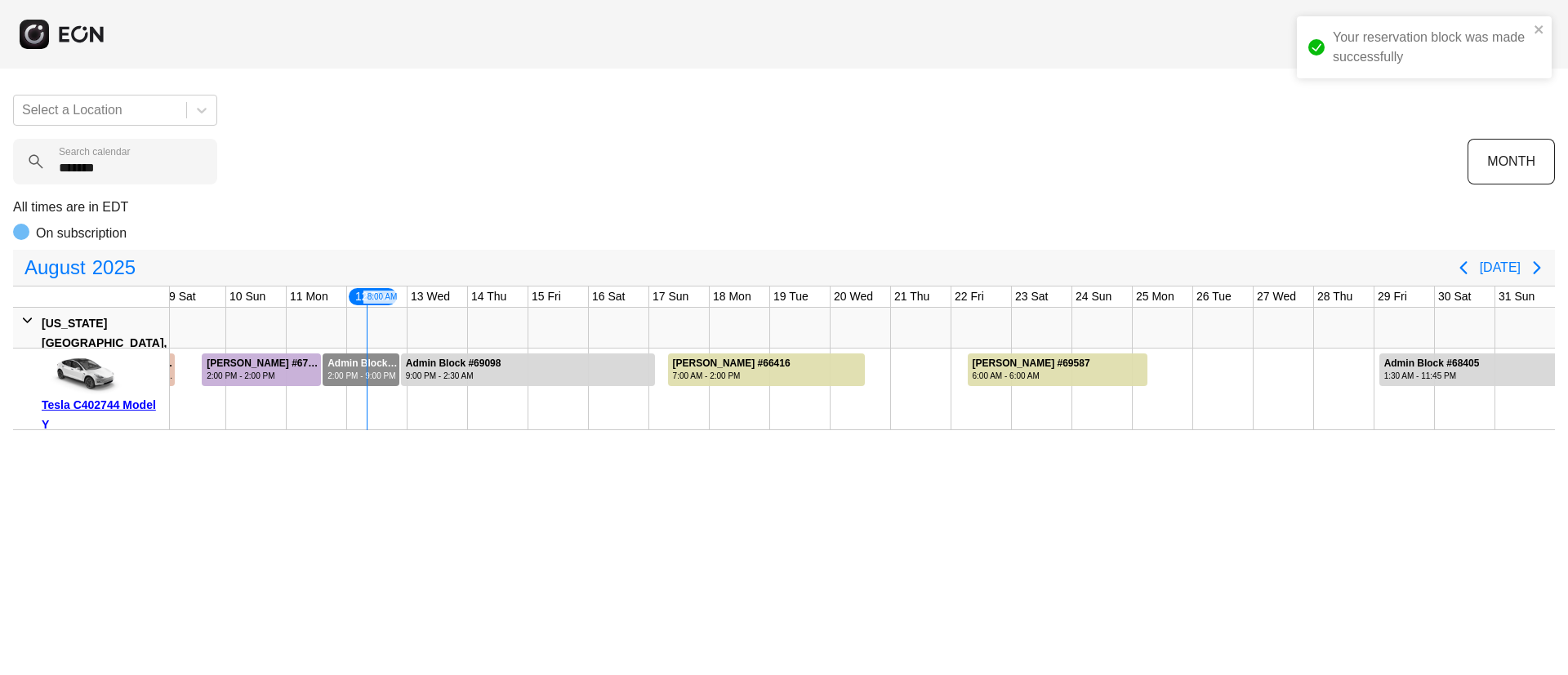
click at [374, 370] on div "2:00 PM - 9:00 PM" at bounding box center [363, 376] width 71 height 12
